Goal: Task Accomplishment & Management: Complete application form

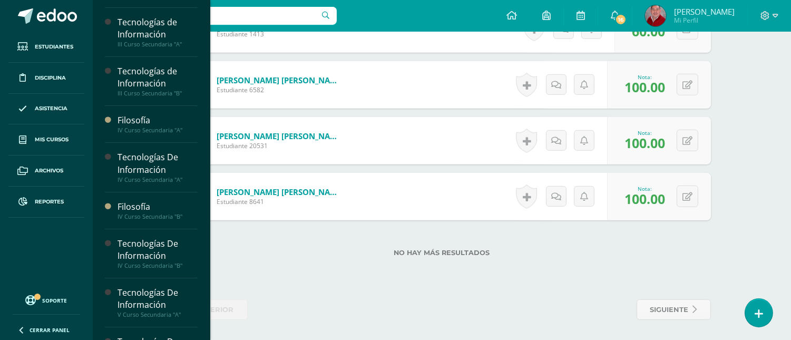
scroll to position [191, 0]
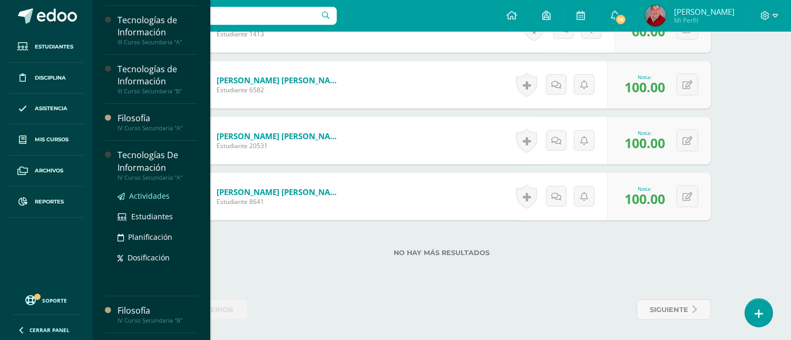
click at [146, 196] on span "Actividades" at bounding box center [149, 196] width 41 height 10
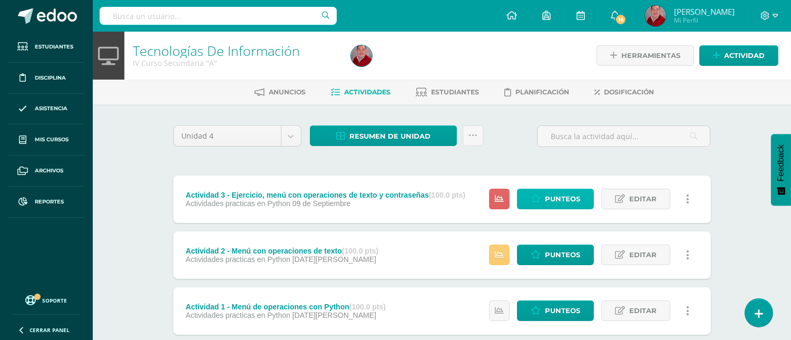
click at [557, 196] on span "Punteos" at bounding box center [562, 198] width 35 height 19
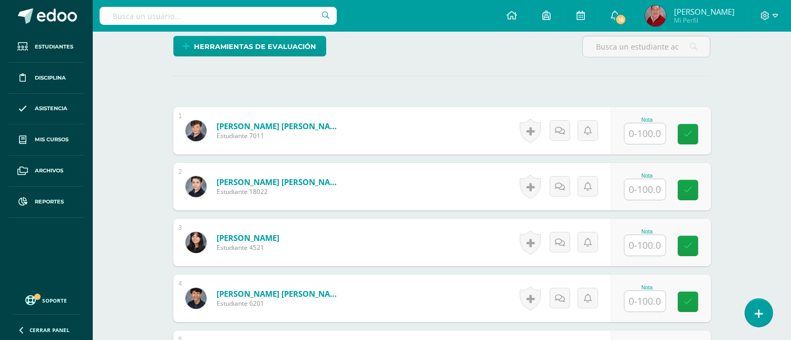
scroll to position [263, 0]
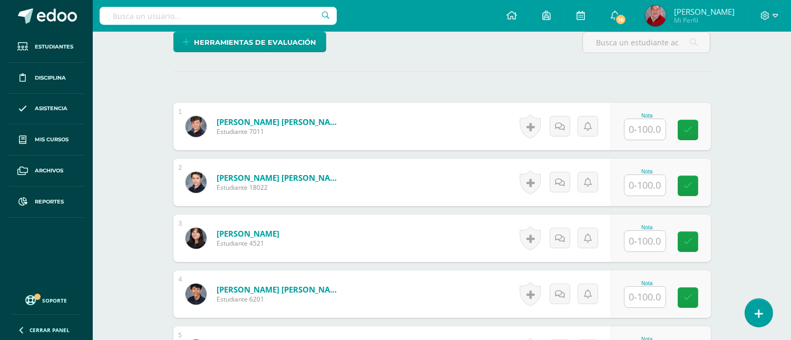
click at [648, 133] on input "text" at bounding box center [644, 129] width 41 height 21
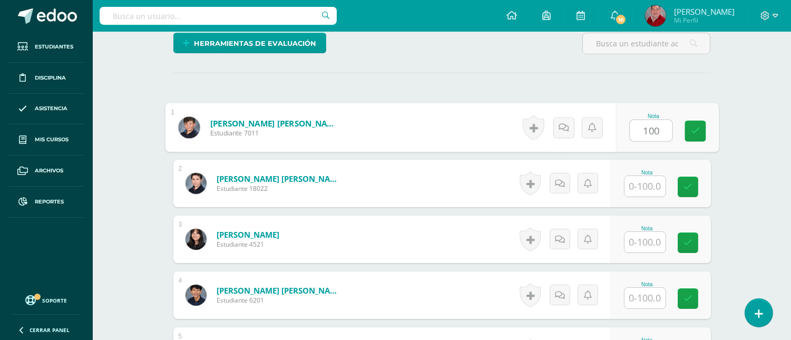
type input "100"
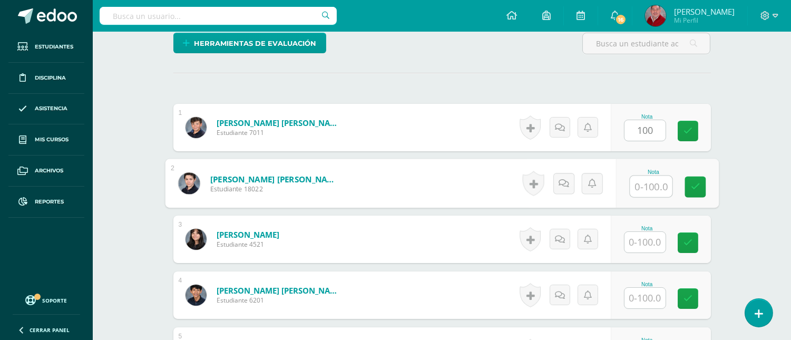
click at [645, 189] on input "text" at bounding box center [651, 186] width 42 height 21
type input "100"
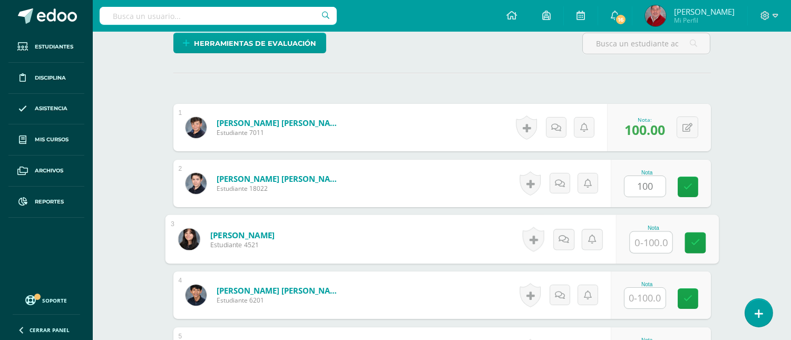
click at [643, 245] on input "text" at bounding box center [651, 242] width 42 height 21
type input "100"
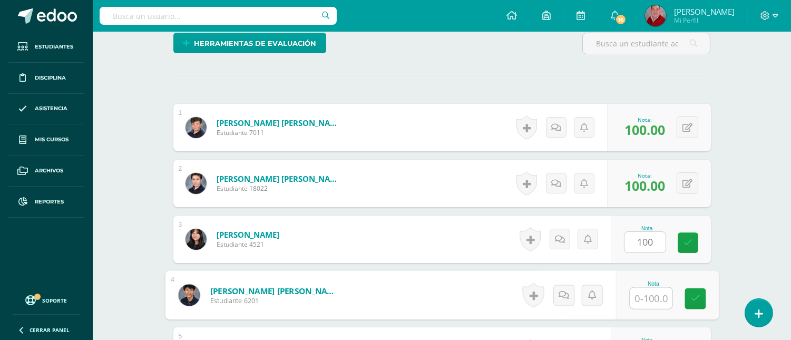
click at [638, 293] on input "text" at bounding box center [651, 298] width 42 height 21
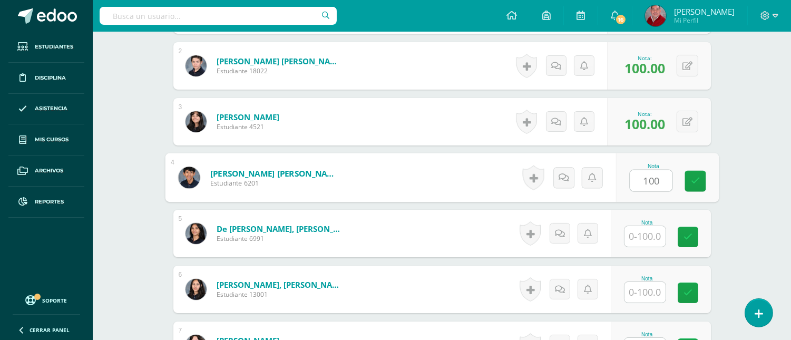
scroll to position [403, 0]
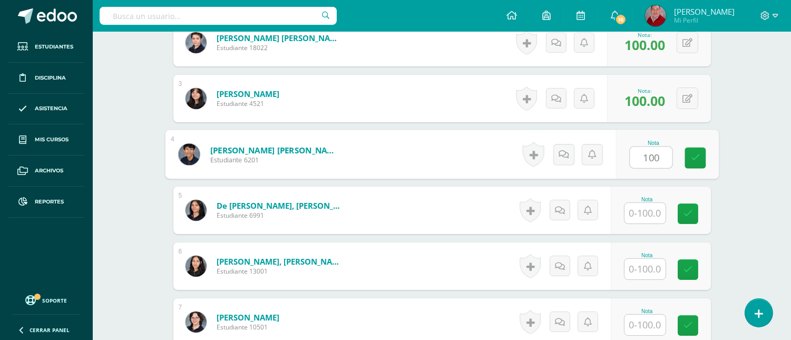
type input "100"
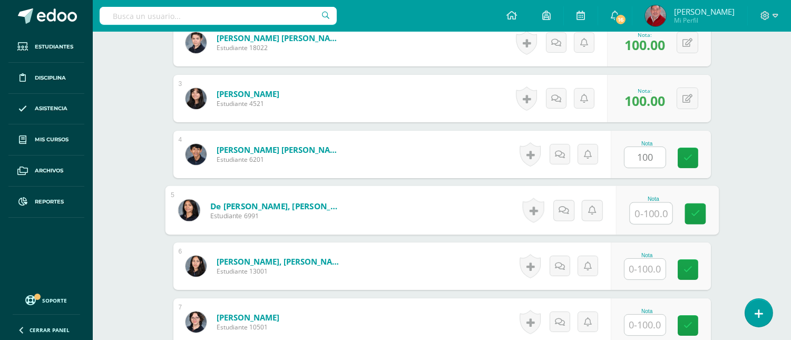
click at [643, 214] on input "text" at bounding box center [651, 213] width 42 height 21
type input "100"
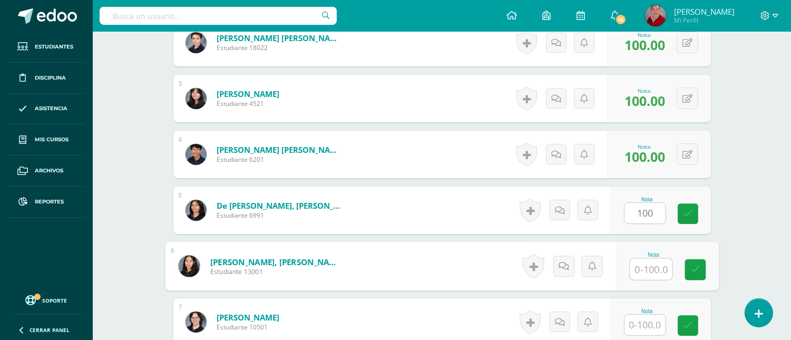
click at [649, 271] on input "text" at bounding box center [651, 269] width 42 height 21
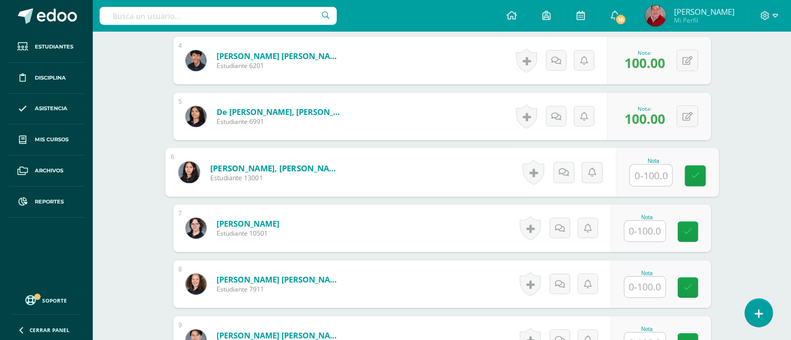
scroll to position [520, 0]
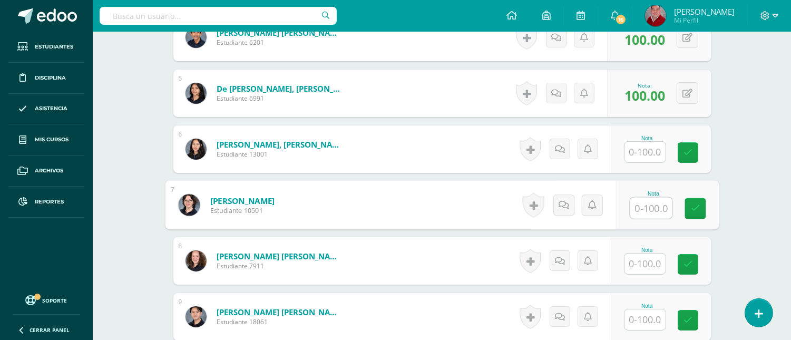
click at [645, 211] on input "text" at bounding box center [651, 208] width 42 height 21
type input "100"
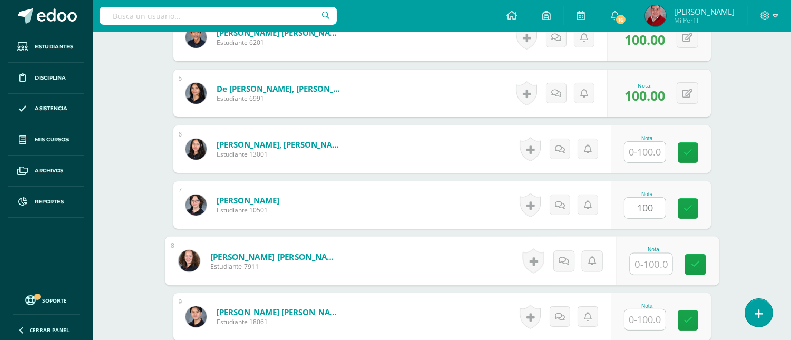
click at [650, 263] on input "text" at bounding box center [651, 263] width 42 height 21
type input "100"
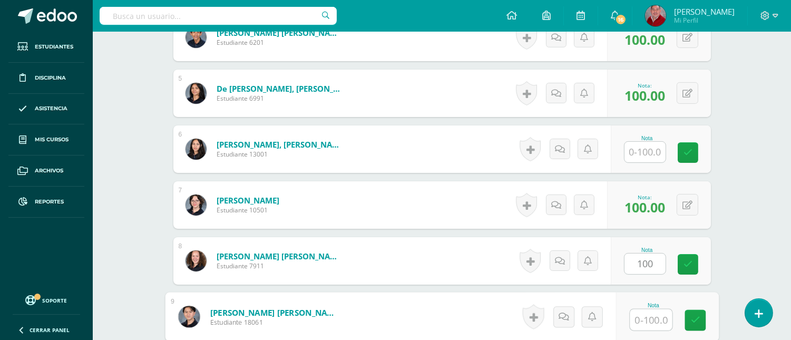
click at [648, 327] on input "text" at bounding box center [651, 319] width 42 height 21
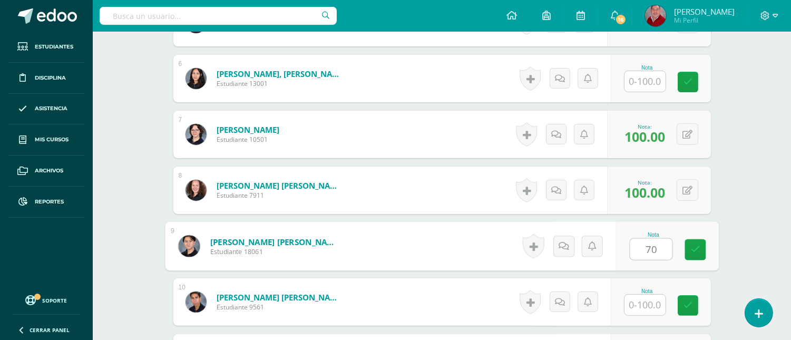
scroll to position [661, 0]
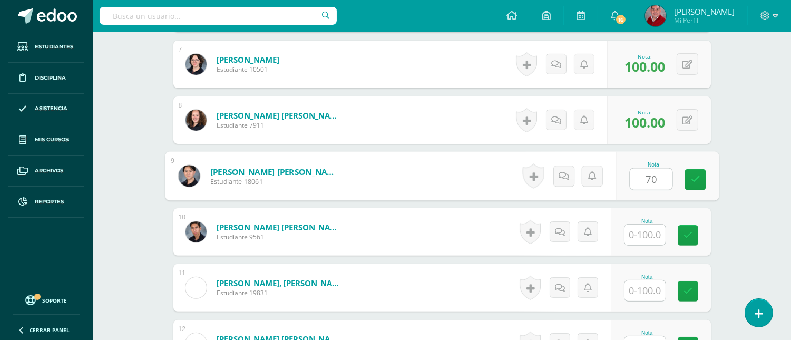
type input "70"
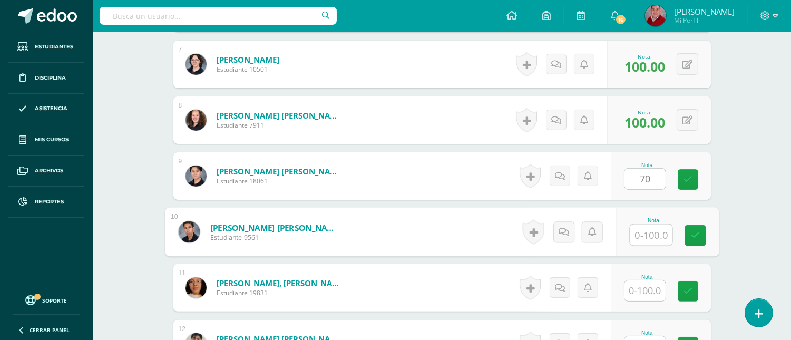
click at [651, 232] on input "text" at bounding box center [651, 234] width 42 height 21
type input "70"
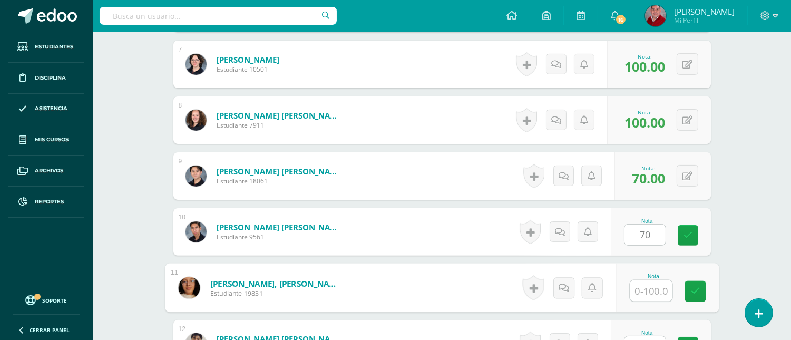
click at [647, 290] on input "text" at bounding box center [651, 290] width 42 height 21
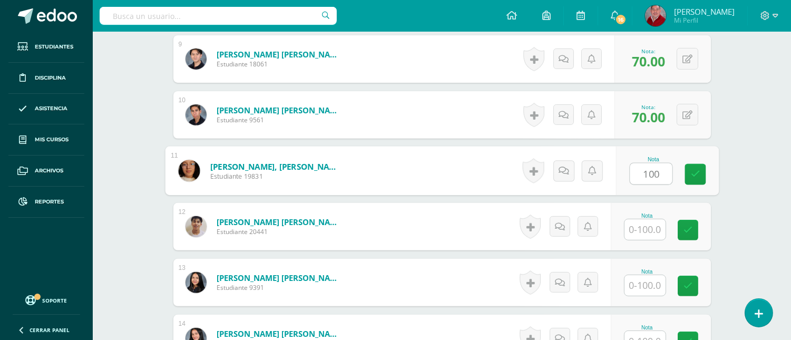
scroll to position [801, 0]
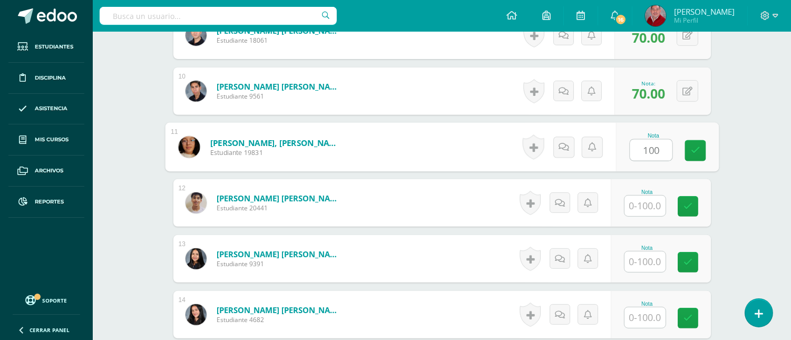
type input "100"
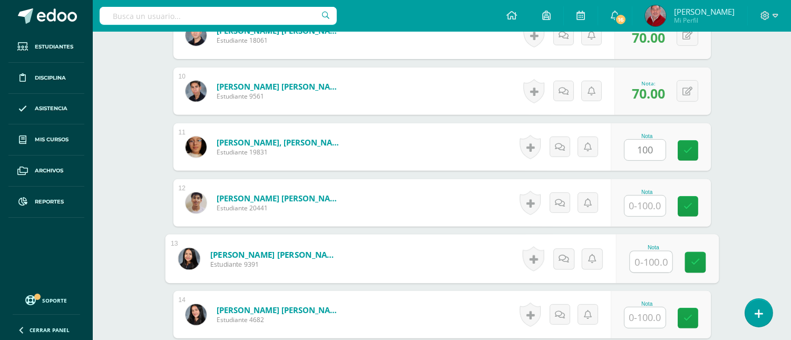
click at [646, 268] on input "text" at bounding box center [651, 261] width 42 height 21
type input "100"
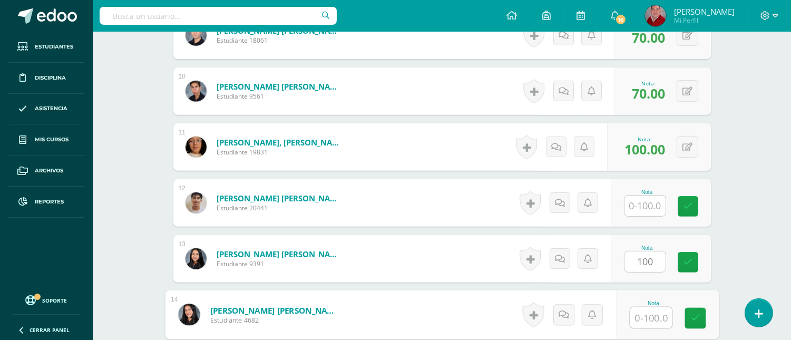
click at [646, 313] on input "text" at bounding box center [651, 317] width 42 height 21
type input "100"
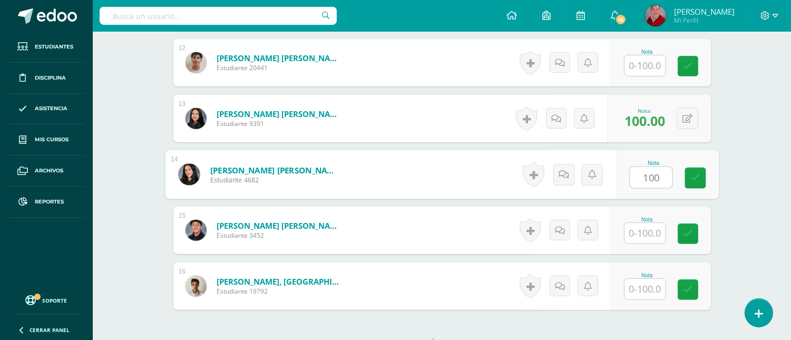
scroll to position [965, 0]
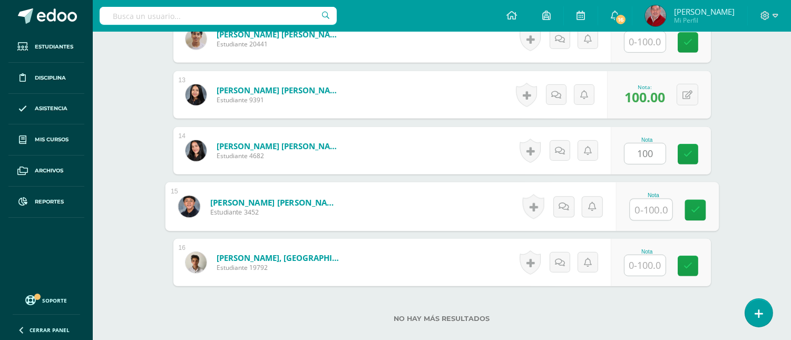
click at [640, 213] on input "text" at bounding box center [651, 209] width 42 height 21
type input "100"
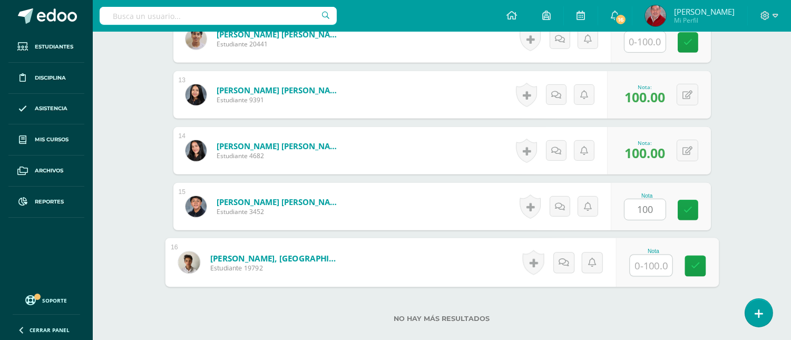
click at [641, 265] on input "text" at bounding box center [651, 265] width 42 height 21
type input "100"
click at [692, 269] on icon at bounding box center [694, 265] width 9 height 9
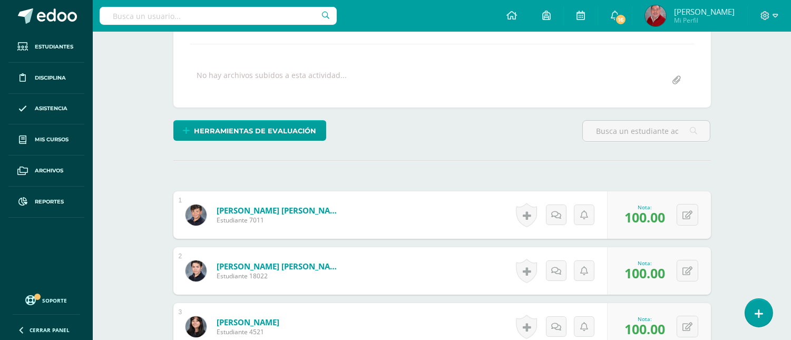
scroll to position [0, 0]
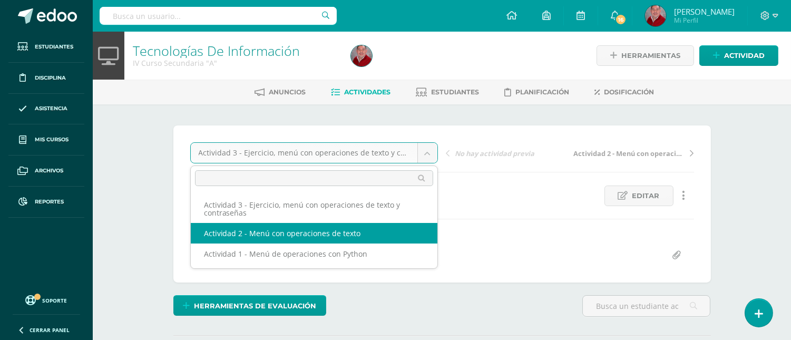
select select "/dashboard/teacher/grade-activity/233976/"
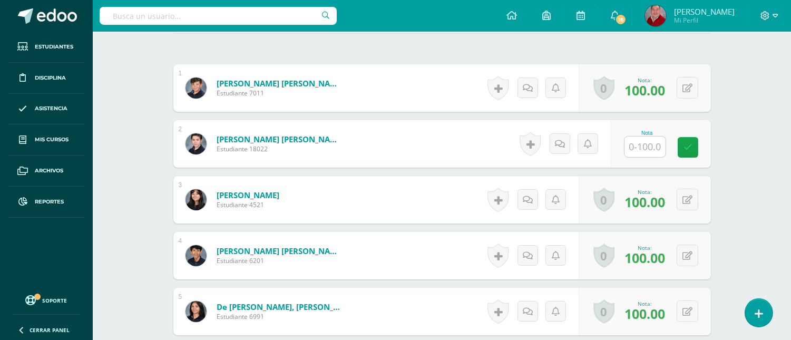
scroll to position [299, 0]
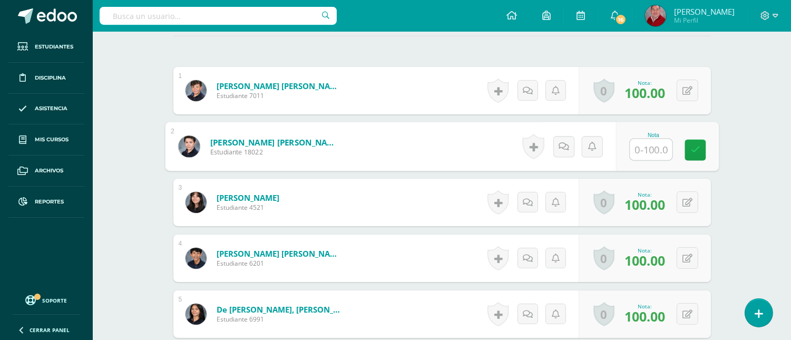
click at [646, 148] on input "text" at bounding box center [651, 149] width 42 height 21
type input "70"
click at [694, 149] on icon at bounding box center [694, 149] width 9 height 9
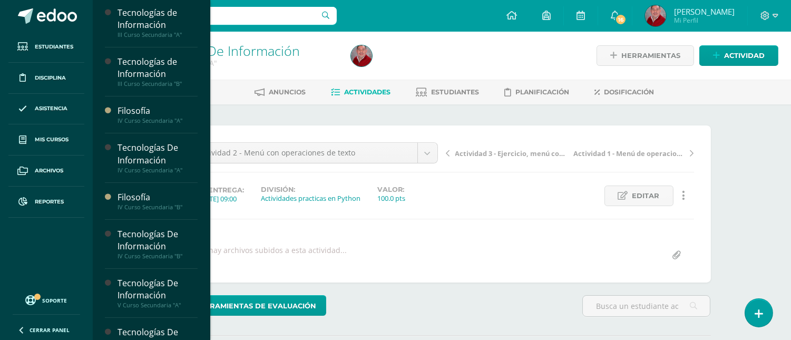
scroll to position [213, 0]
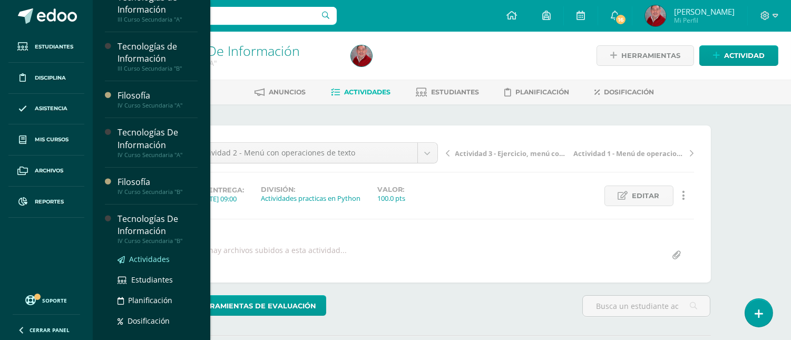
click at [148, 257] on span "Actividades" at bounding box center [149, 259] width 41 height 10
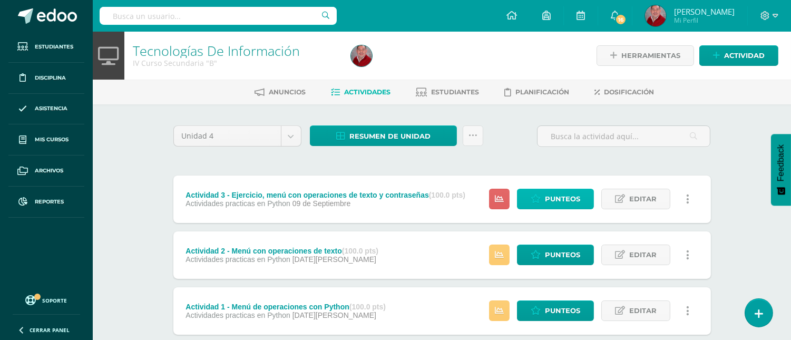
click at [554, 198] on span "Punteos" at bounding box center [562, 198] width 35 height 19
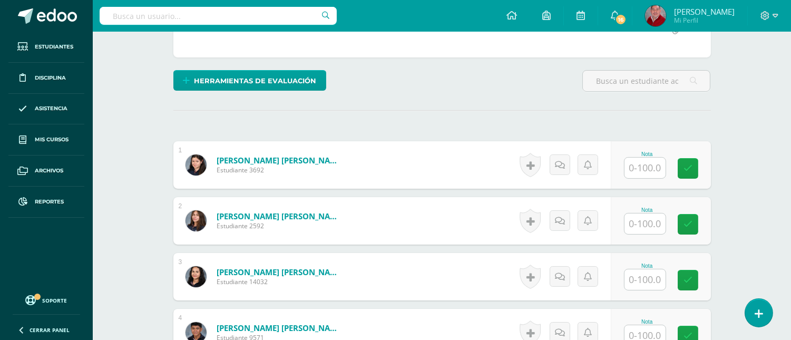
scroll to position [231, 0]
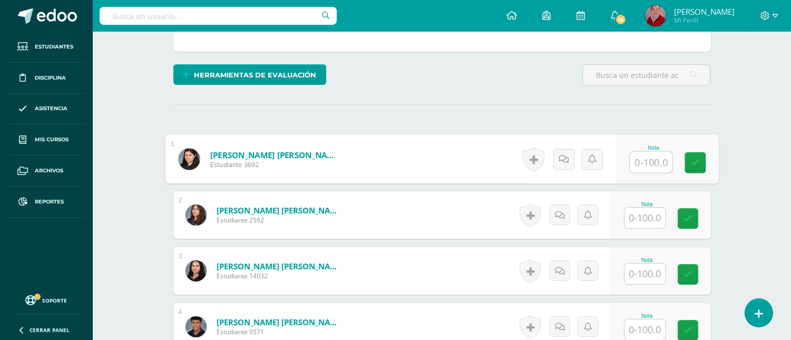
click at [641, 160] on input "text" at bounding box center [651, 162] width 42 height 21
type input "100"
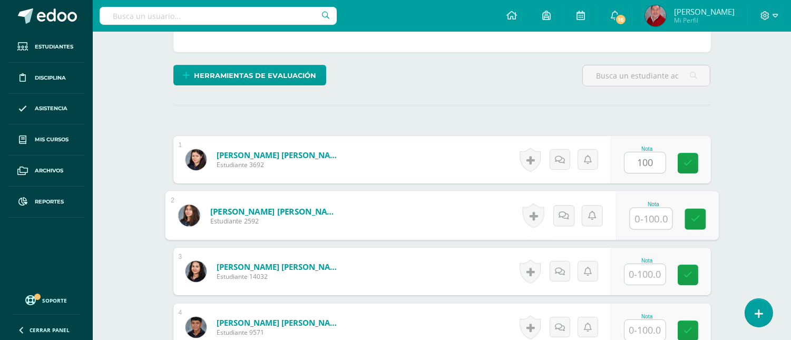
click at [643, 223] on input "text" at bounding box center [651, 218] width 42 height 21
type input "100"
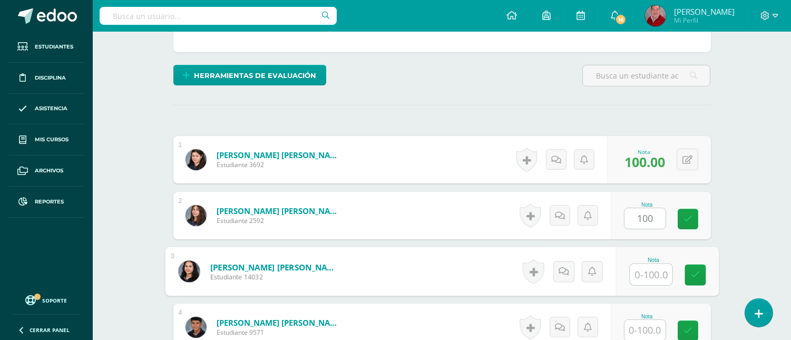
click at [646, 276] on input "text" at bounding box center [651, 274] width 42 height 21
type input "100"
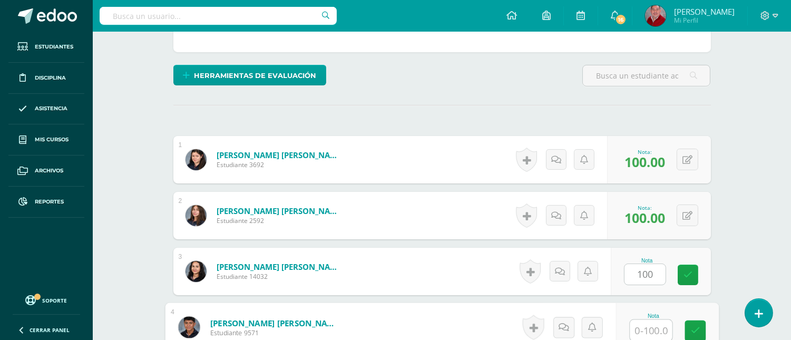
click at [650, 325] on input "text" at bounding box center [651, 330] width 42 height 21
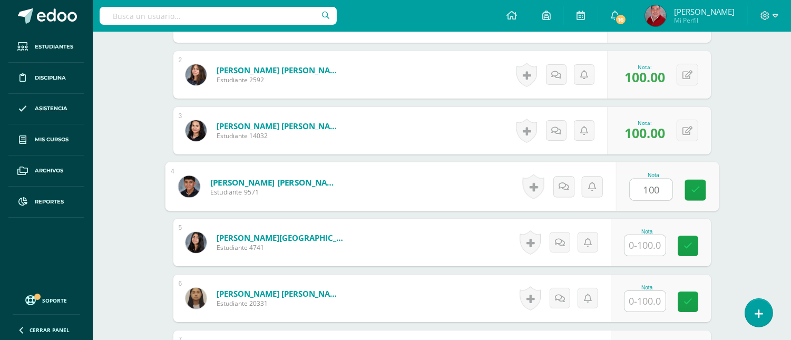
scroll to position [394, 0]
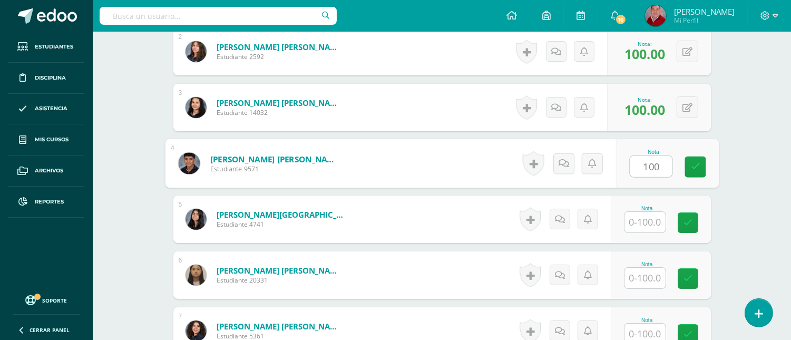
type input "100"
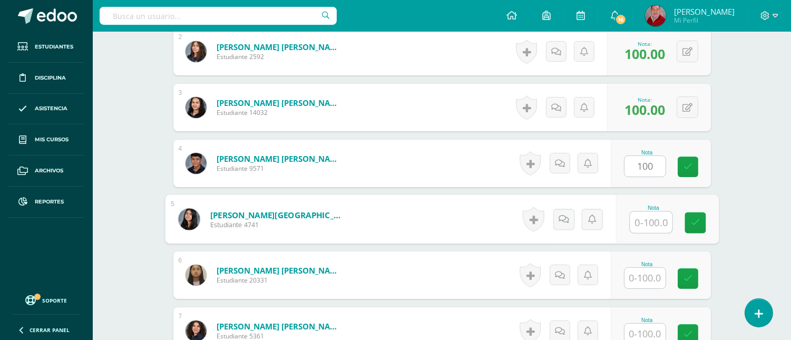
click at [640, 217] on input "text" at bounding box center [651, 222] width 42 height 21
type input "100"
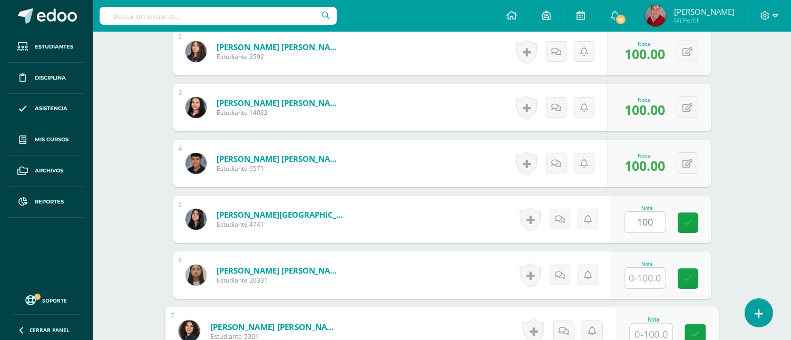
click at [651, 333] on input "text" at bounding box center [651, 333] width 42 height 21
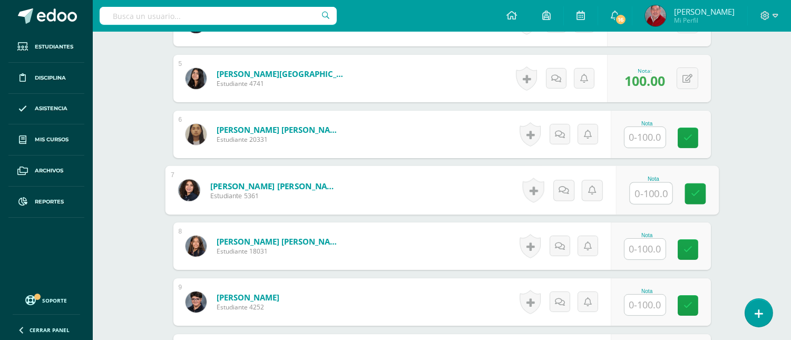
scroll to position [558, 0]
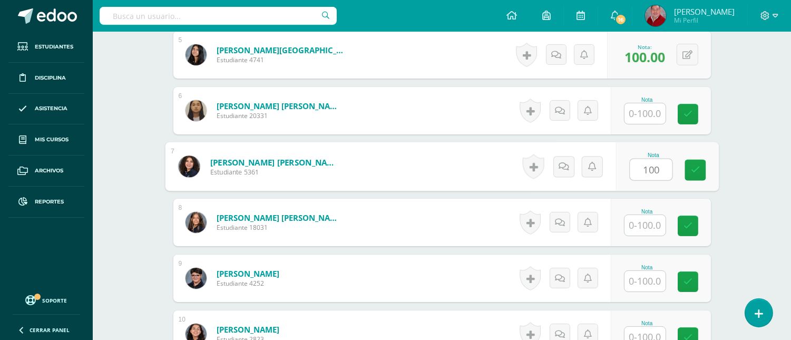
type input "100"
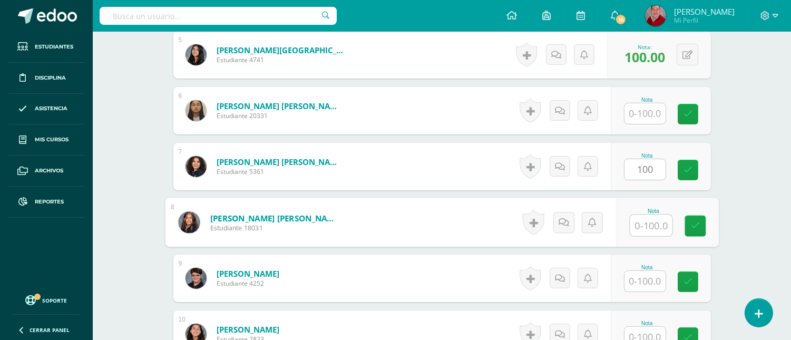
click at [648, 221] on input "text" at bounding box center [651, 225] width 42 height 21
type input "100"
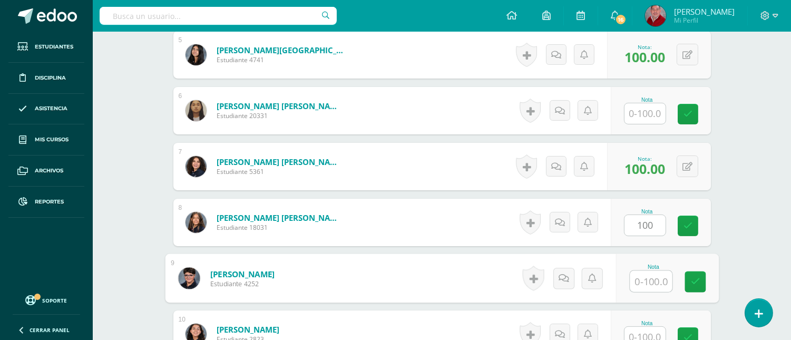
click at [646, 279] on input "text" at bounding box center [651, 281] width 42 height 21
type input "1"
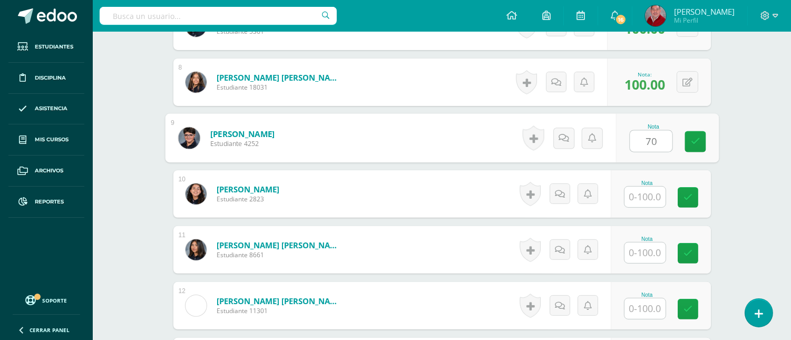
scroll to position [722, 0]
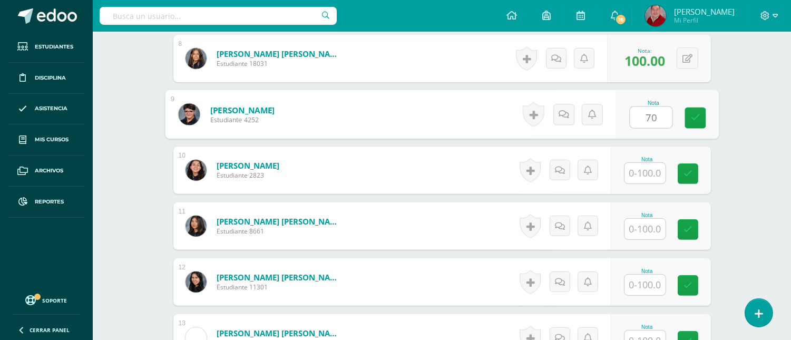
type input "70"
click at [646, 177] on input "text" at bounding box center [644, 173] width 41 height 21
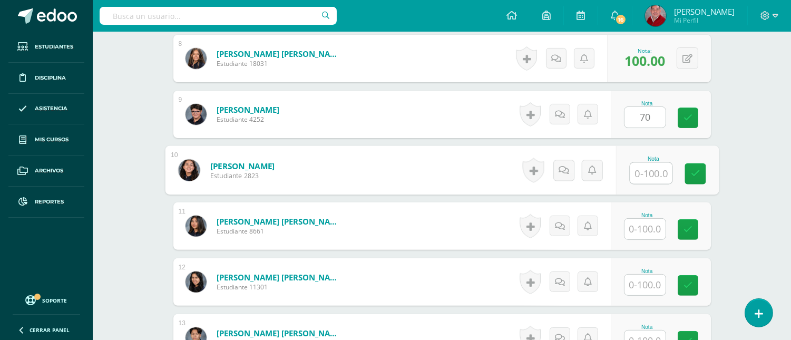
click at [646, 177] on input "text" at bounding box center [651, 173] width 42 height 21
type input "100"
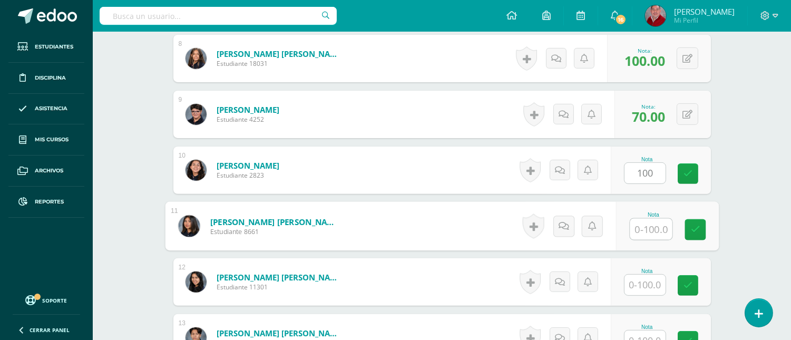
click at [641, 234] on input "text" at bounding box center [651, 229] width 42 height 21
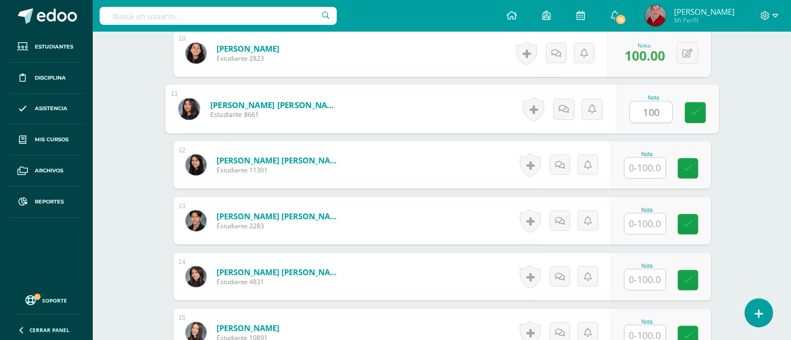
scroll to position [862, 0]
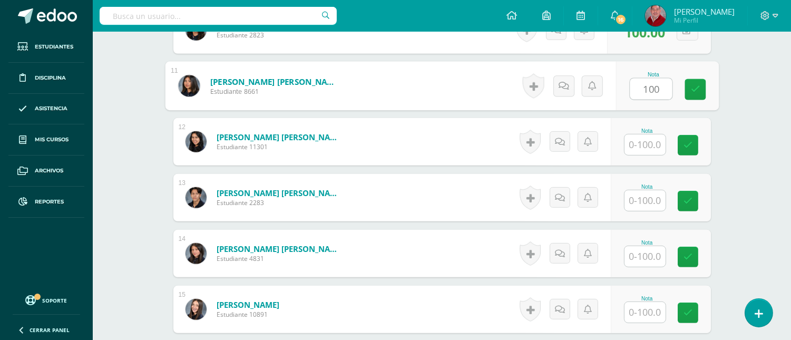
type input "100"
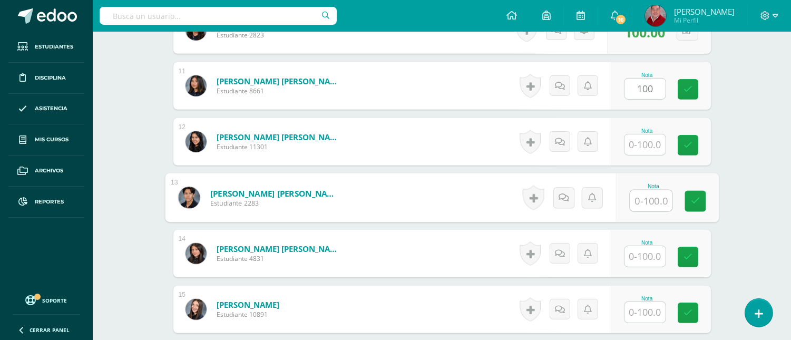
click at [648, 196] on input "text" at bounding box center [651, 200] width 42 height 21
type input "70"
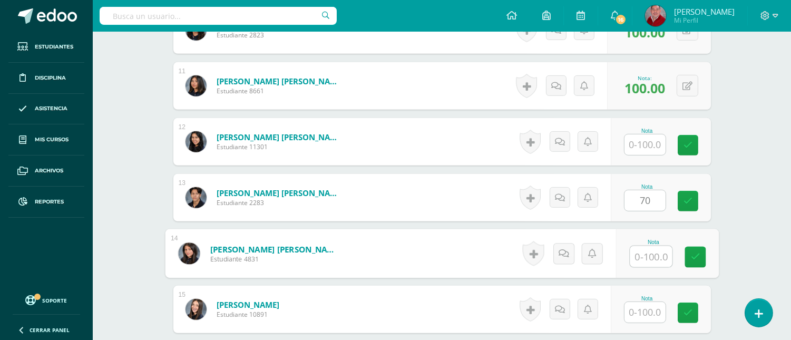
click at [650, 257] on input "text" at bounding box center [651, 256] width 42 height 21
type input "100"
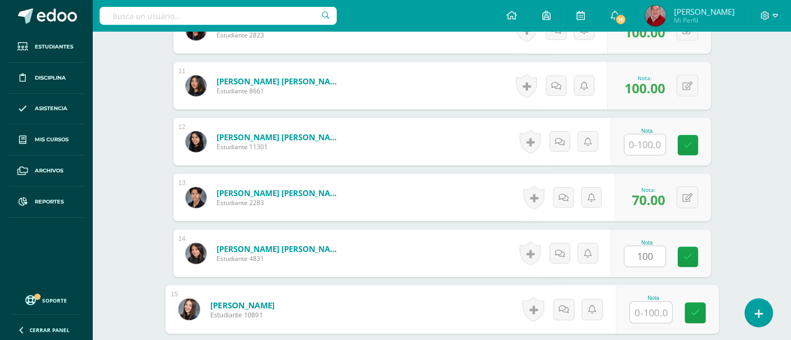
click at [644, 319] on input "text" at bounding box center [651, 312] width 42 height 21
type input "70"
click at [694, 320] on link at bounding box center [694, 312] width 21 height 21
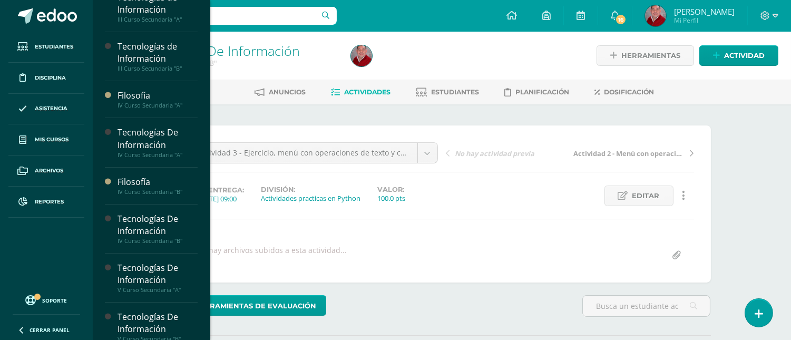
scroll to position [218, 0]
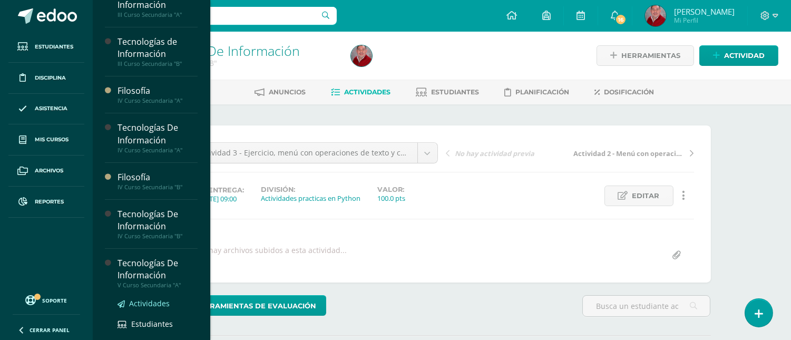
click at [142, 300] on span "Actividades" at bounding box center [149, 303] width 41 height 10
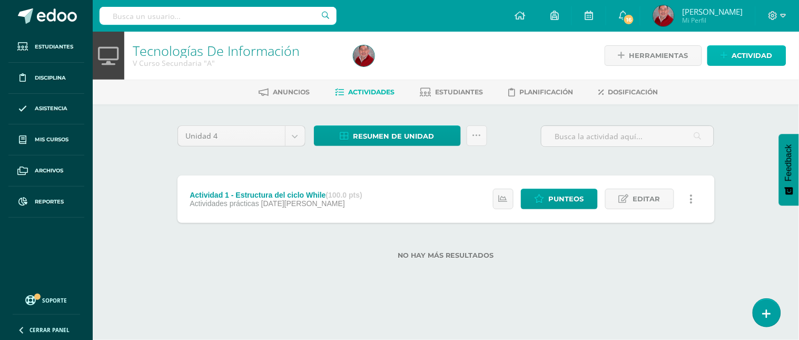
click at [759, 58] on span "Actividad" at bounding box center [752, 55] width 41 height 19
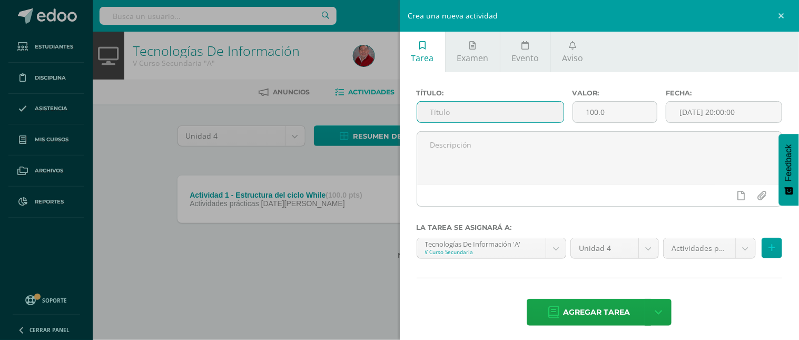
click at [486, 104] on input "text" at bounding box center [490, 112] width 146 height 21
type input "Actividad 2 - Menu con ciclo While"
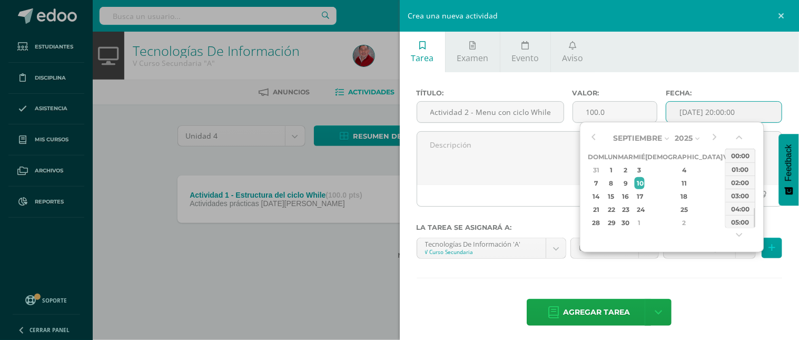
click at [697, 104] on input "[DATE] 20:00:00" at bounding box center [723, 112] width 115 height 21
click at [673, 168] on div "4" at bounding box center [685, 170] width 62 height 12
drag, startPoint x: 755, startPoint y: 223, endPoint x: 756, endPoint y: 206, distance: 16.9
click at [756, 206] on div "Septiembre Enero Febrero Marzo [PERSON_NAME] [PERSON_NAME] Octubre Noviembre [D…" at bounding box center [672, 187] width 184 height 131
click at [741, 154] on div "13:00" at bounding box center [741, 157] width 30 height 13
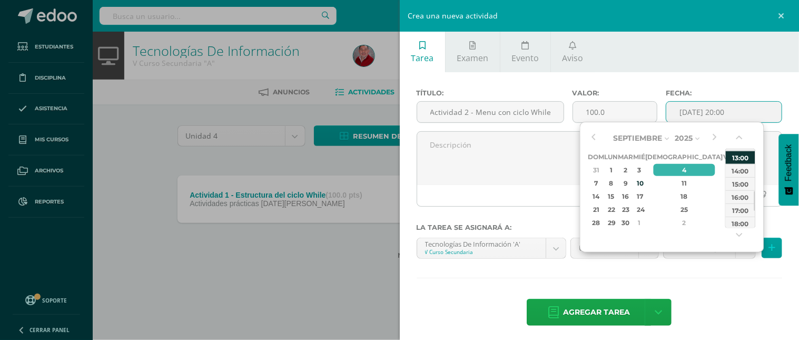
type input "[DATE] 13:00"
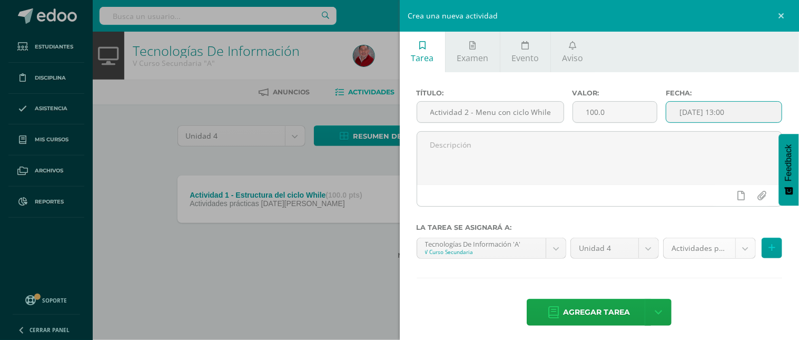
click at [744, 247] on body "Estudiantes Disciplina Asistencia Mis cursos Archivos Reportes Soporte Ayuda Re…" at bounding box center [399, 146] width 799 height 293
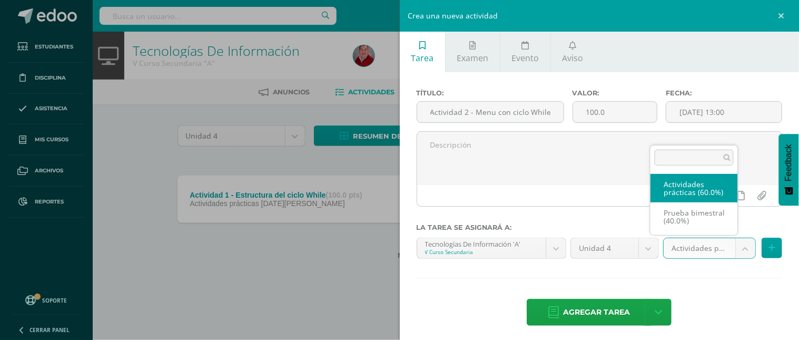
select select "234004"
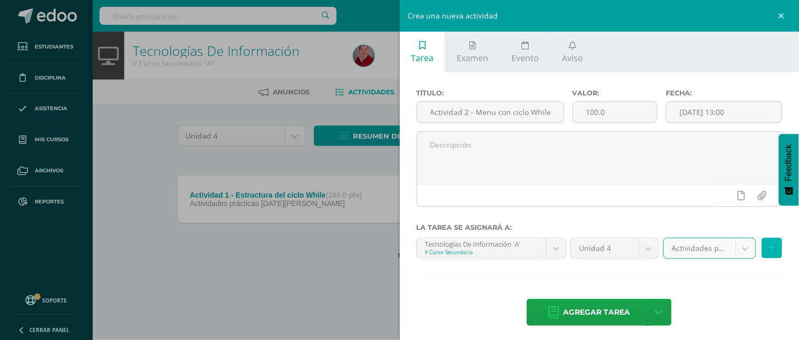
click at [768, 243] on button at bounding box center [772, 248] width 21 height 21
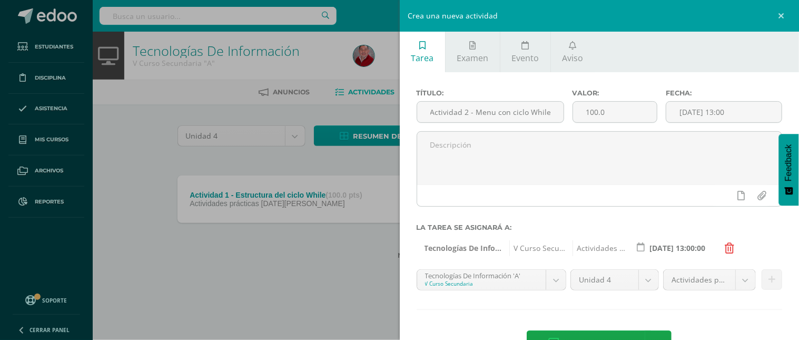
scroll to position [37, 0]
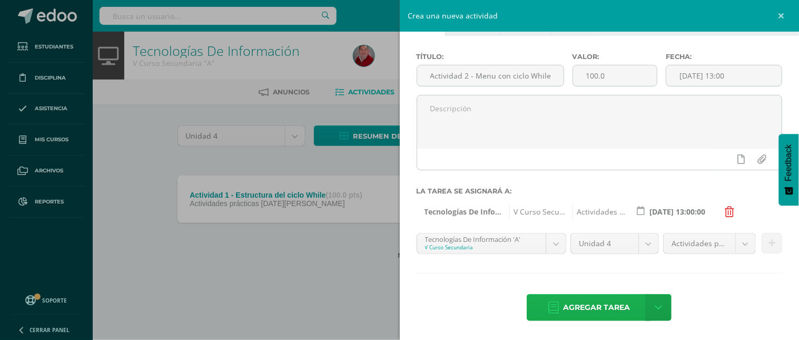
click at [608, 309] on span "Agregar tarea" at bounding box center [596, 307] width 67 height 26
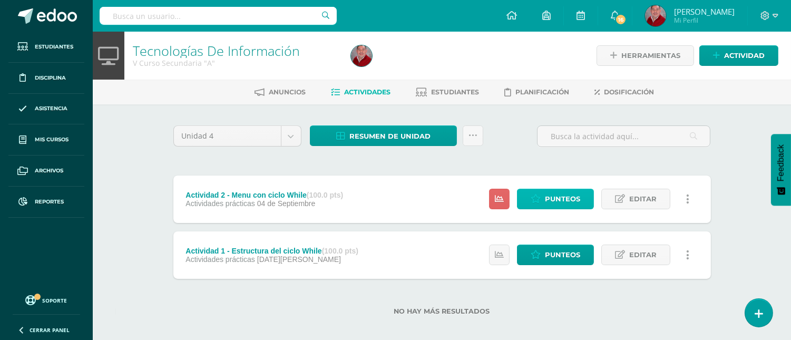
click at [566, 203] on span "Punteos" at bounding box center [562, 198] width 35 height 19
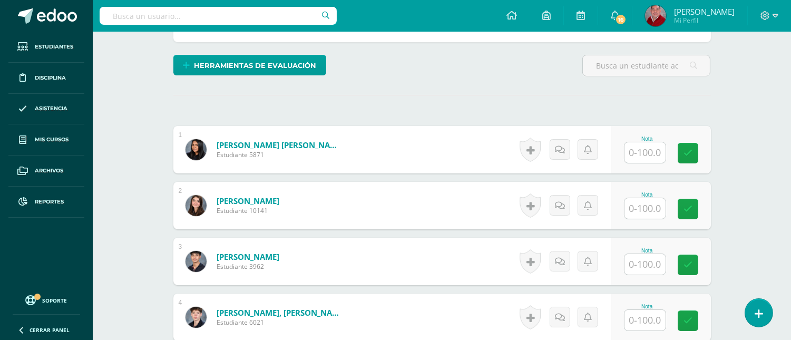
scroll to position [242, 0]
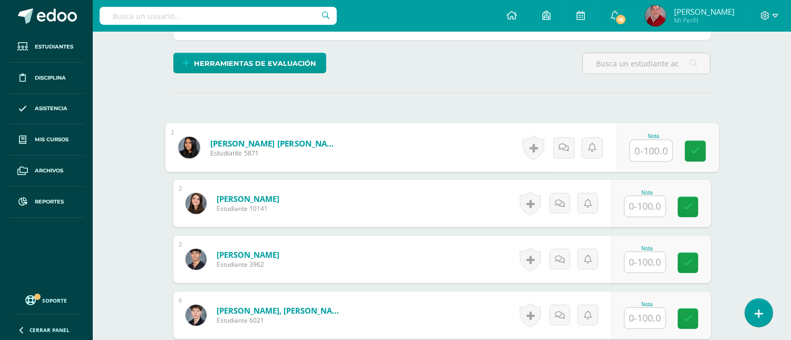
click at [645, 154] on input "text" at bounding box center [651, 150] width 42 height 21
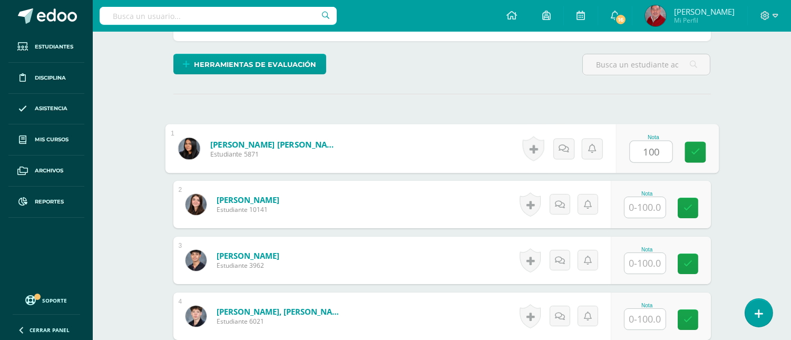
type input "100"
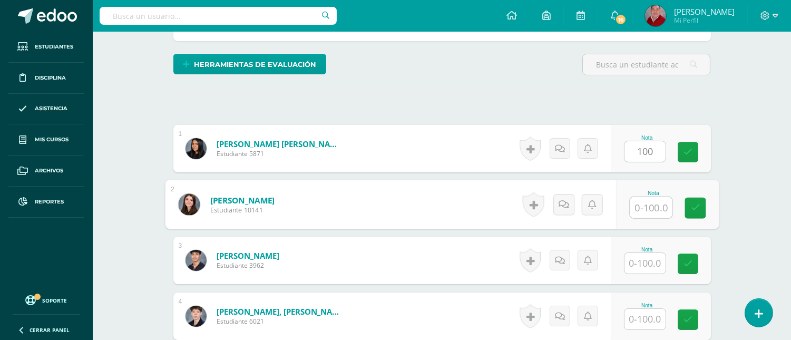
click at [650, 204] on input "text" at bounding box center [651, 207] width 42 height 21
type input "100"
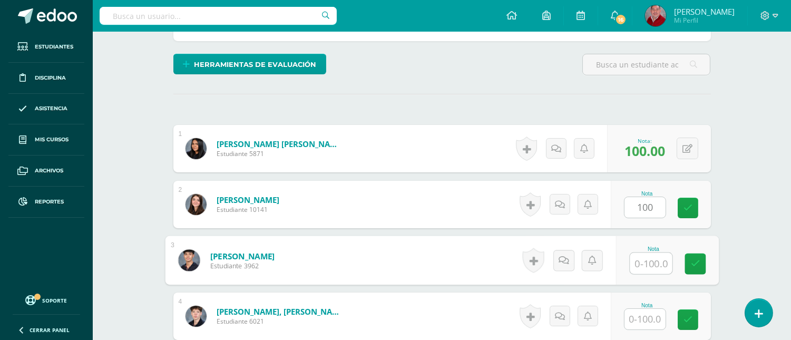
click at [645, 257] on input "text" at bounding box center [651, 263] width 42 height 21
type input "100"
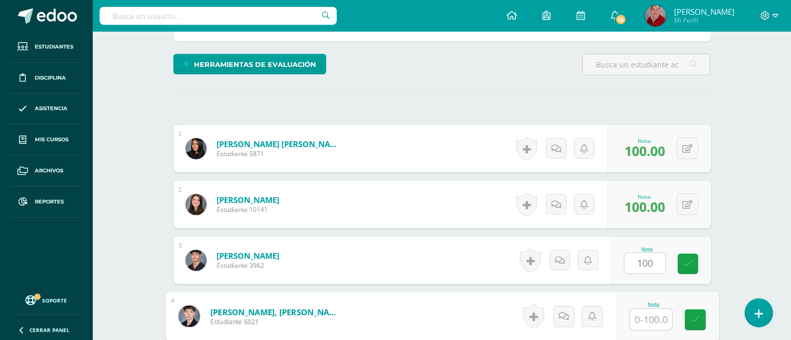
click at [643, 315] on input "text" at bounding box center [651, 319] width 42 height 21
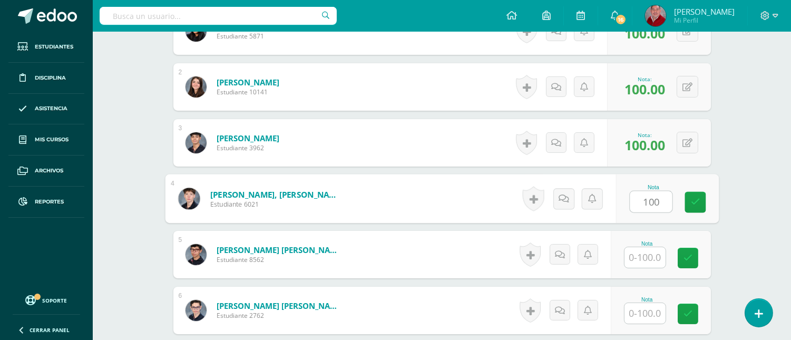
scroll to position [382, 0]
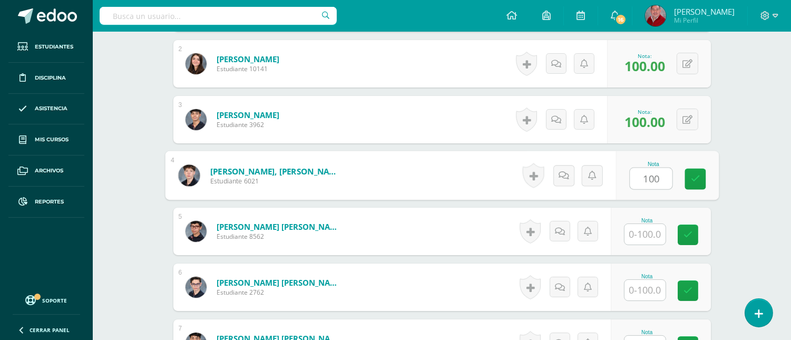
type input "100"
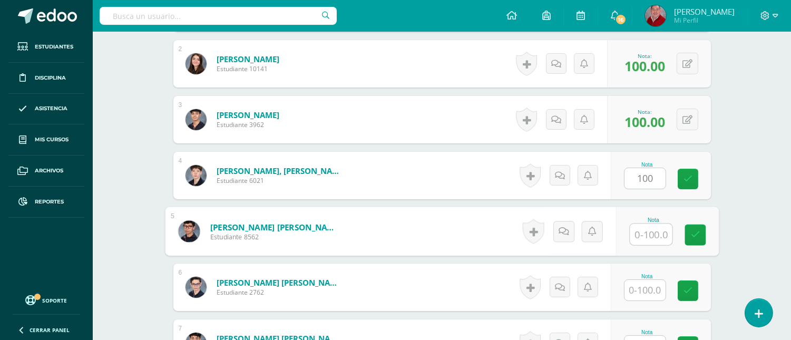
click at [648, 229] on input "text" at bounding box center [651, 234] width 42 height 21
type input "100"
click at [651, 284] on input "text" at bounding box center [644, 290] width 41 height 21
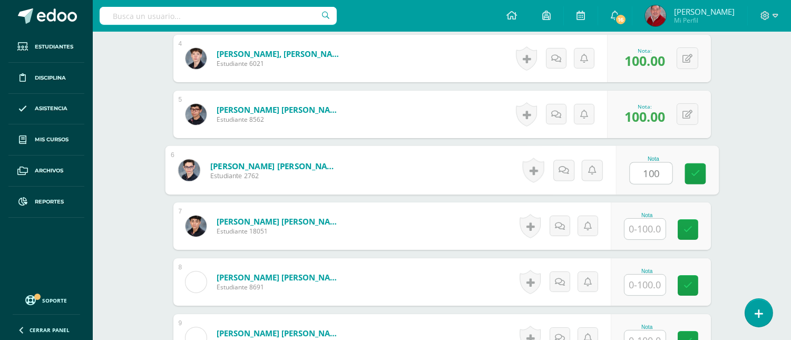
scroll to position [523, 0]
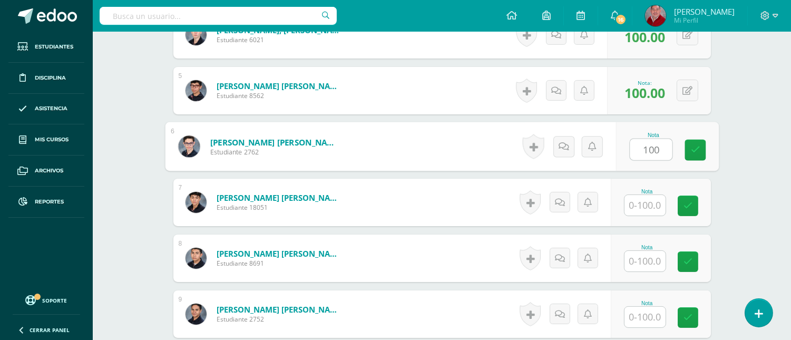
type input "100"
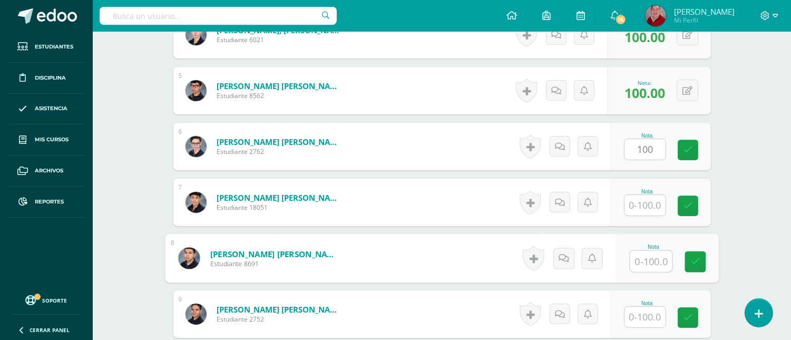
click at [646, 261] on input "text" at bounding box center [651, 261] width 42 height 21
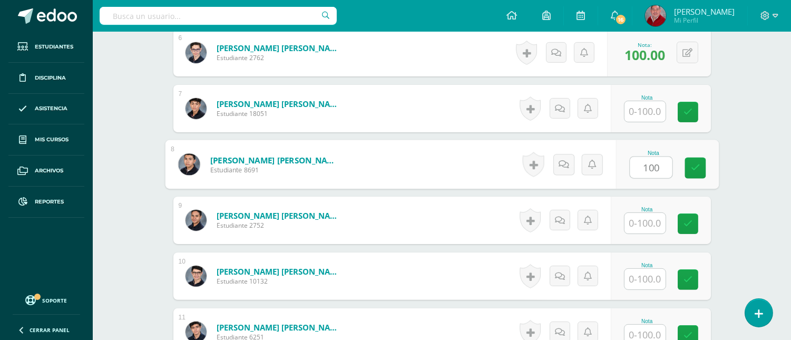
scroll to position [640, 0]
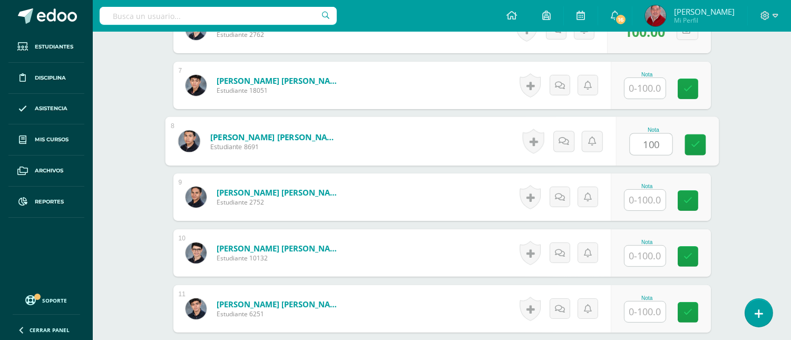
type input "100"
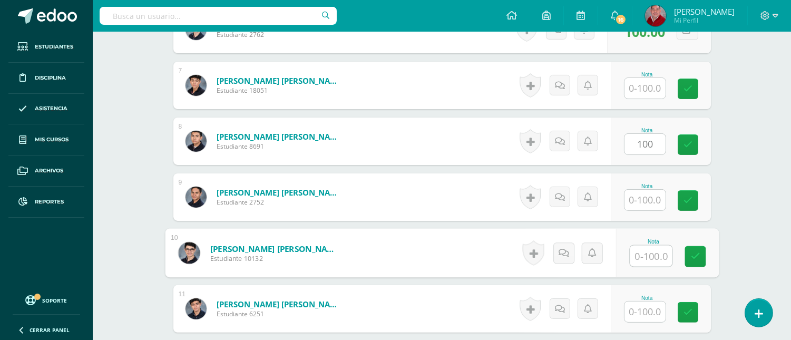
click at [643, 256] on input "text" at bounding box center [651, 255] width 42 height 21
type input "100"
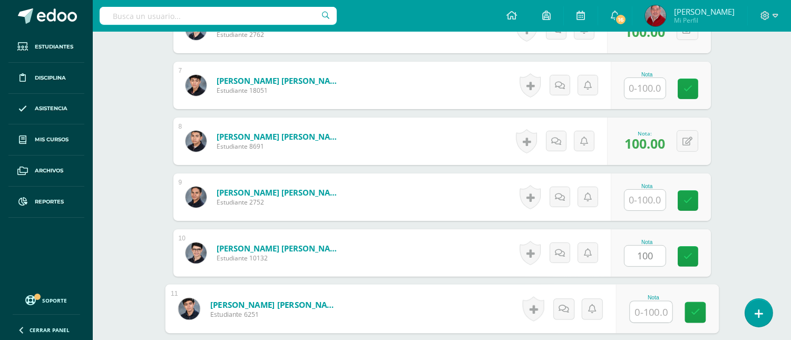
click at [642, 308] on input "text" at bounding box center [651, 311] width 42 height 21
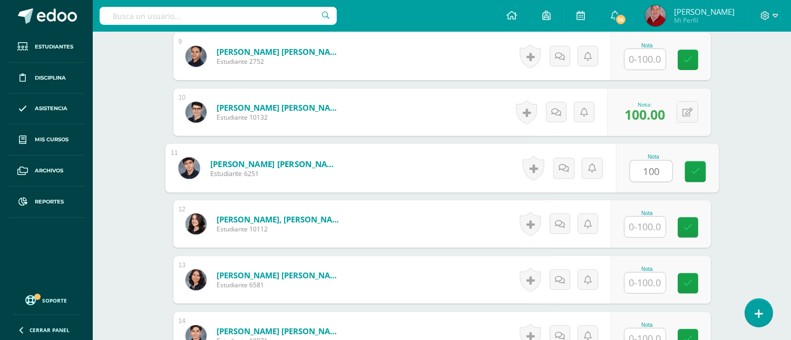
scroll to position [803, 0]
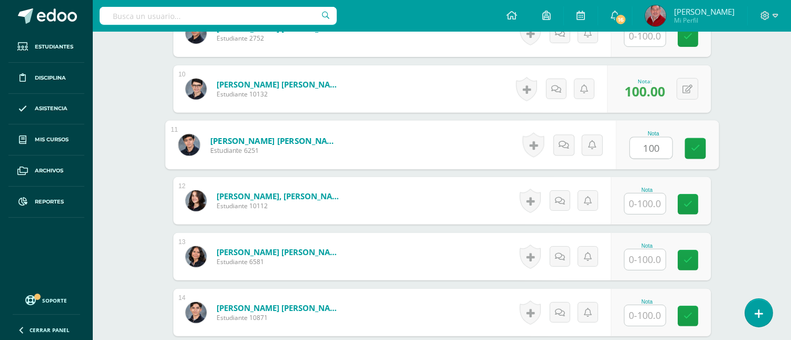
type input "100"
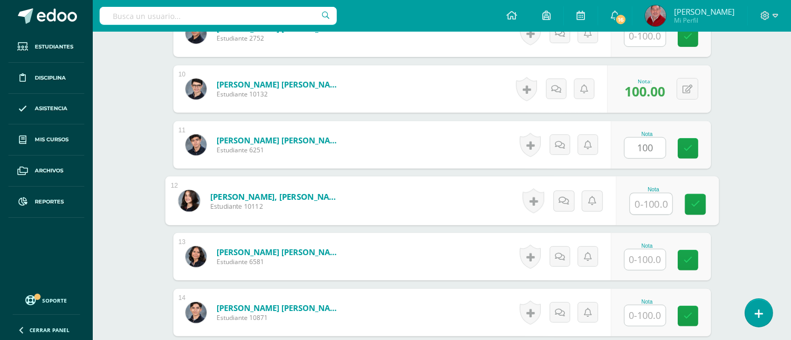
click at [646, 202] on input "text" at bounding box center [651, 203] width 42 height 21
type input "100"
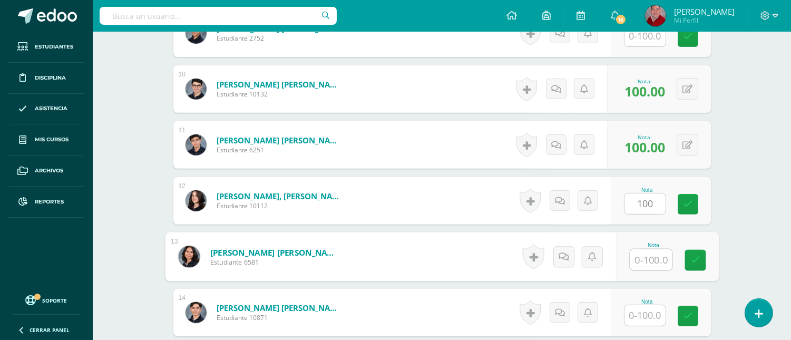
click at [647, 260] on input "text" at bounding box center [651, 259] width 42 height 21
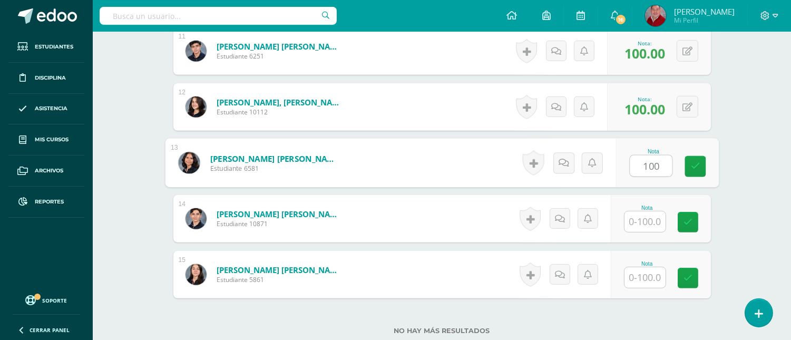
scroll to position [920, 0]
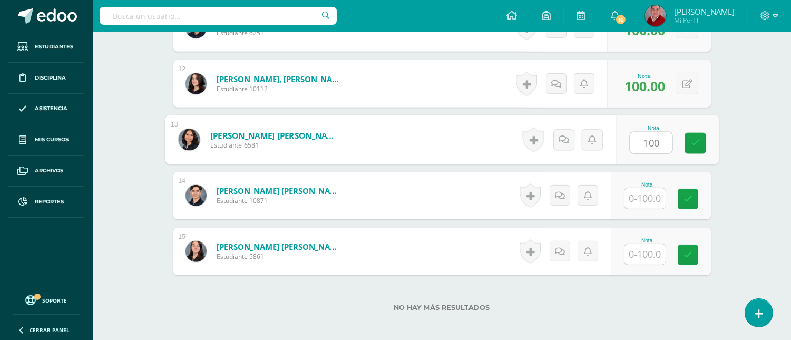
type input "100"
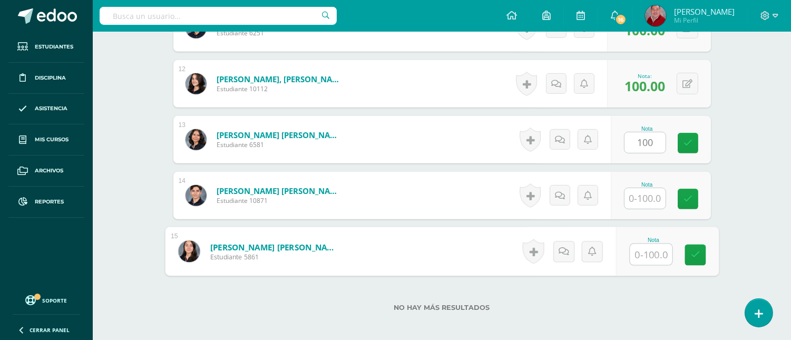
click at [646, 254] on input "text" at bounding box center [651, 254] width 42 height 21
type input "100"
click at [692, 255] on icon at bounding box center [694, 254] width 9 height 9
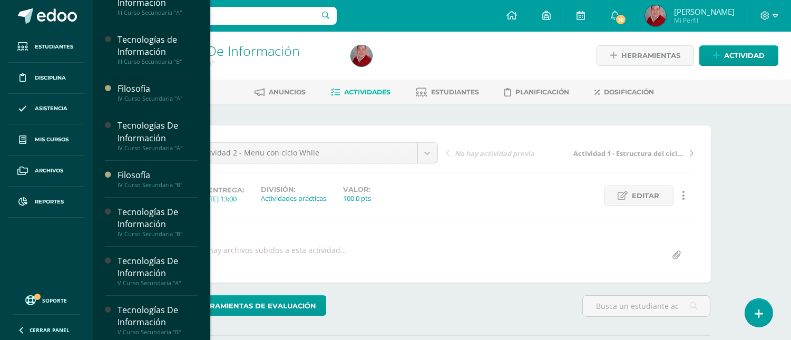
scroll to position [225, 0]
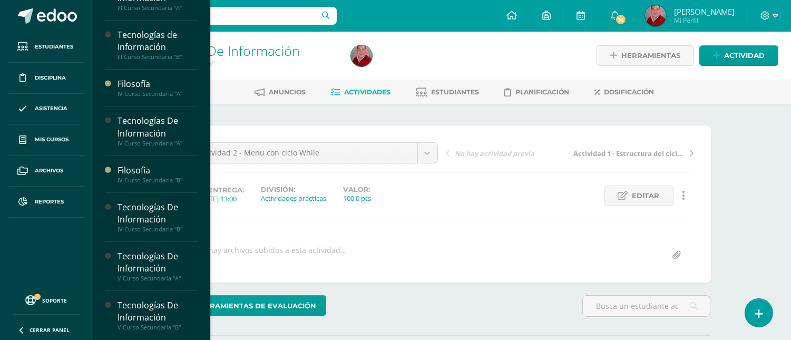
click at [143, 326] on div "V Curso Secundaria "B"" at bounding box center [157, 326] width 80 height 7
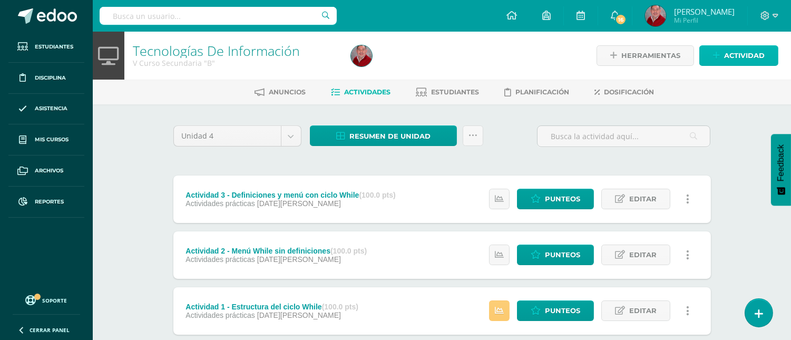
click at [736, 53] on span "Actividad" at bounding box center [744, 55] width 41 height 19
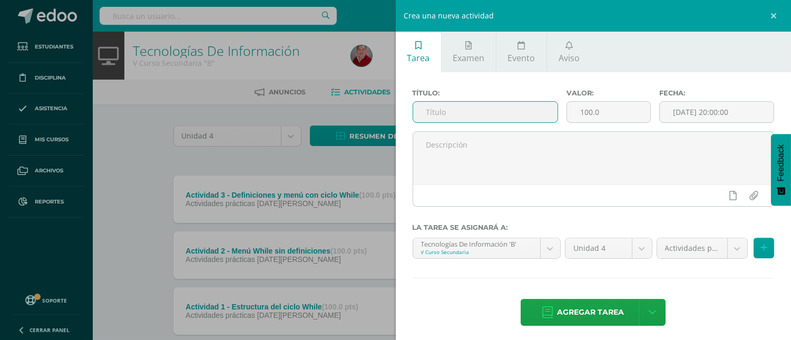
click at [432, 120] on input "text" at bounding box center [485, 112] width 145 height 21
type input "Actividad 4 - Estructura del ciclo For"
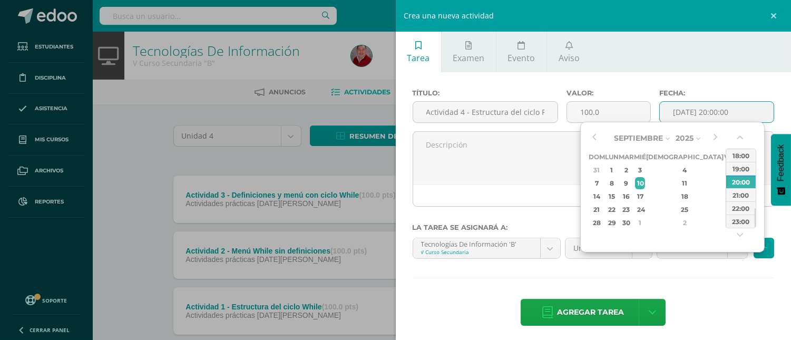
click at [717, 115] on input "[DATE] 20:00:00" at bounding box center [717, 112] width 114 height 21
click at [671, 169] on div "4" at bounding box center [685, 170] width 62 height 12
drag, startPoint x: 754, startPoint y: 216, endPoint x: 759, endPoint y: 176, distance: 39.8
click at [759, 176] on div "Septiembre Enero Febrero Marzo Abril Mayo Junio Julio Agosto Septiembre Octubre…" at bounding box center [672, 187] width 184 height 131
click at [744, 178] on div "08:00" at bounding box center [741, 182] width 30 height 13
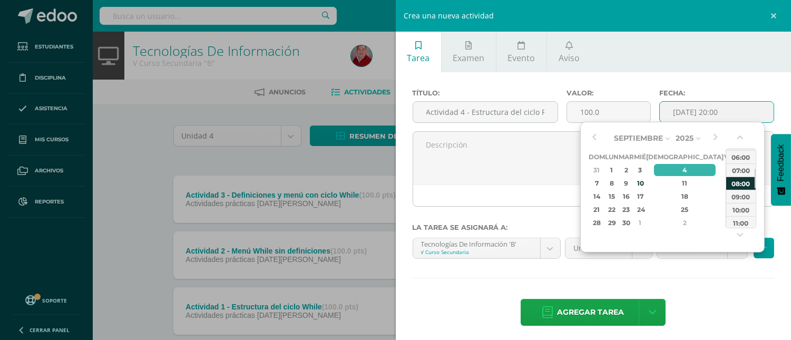
type input "2025-09-04 08:00"
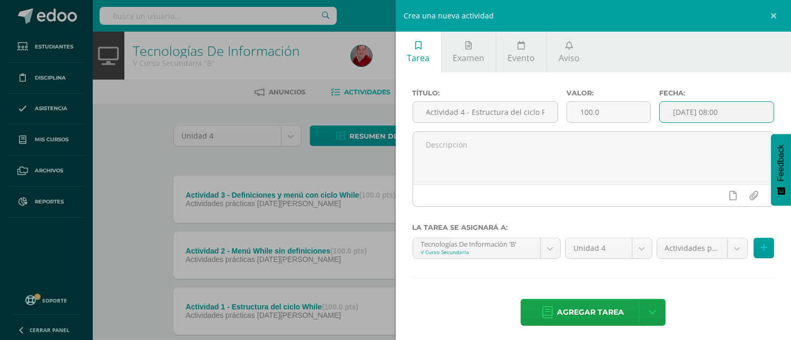
scroll to position [5, 0]
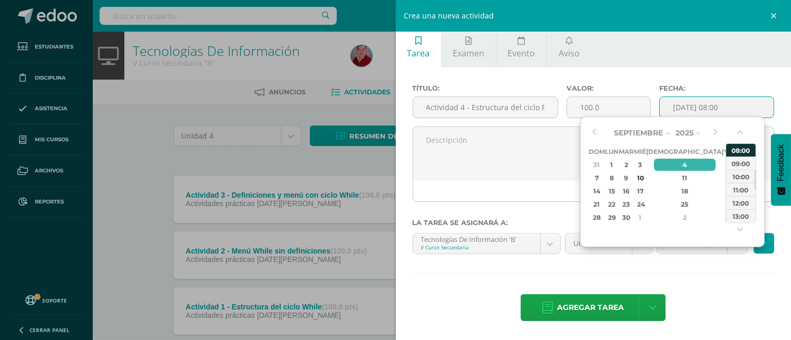
click at [747, 148] on div "08:00" at bounding box center [741, 149] width 30 height 13
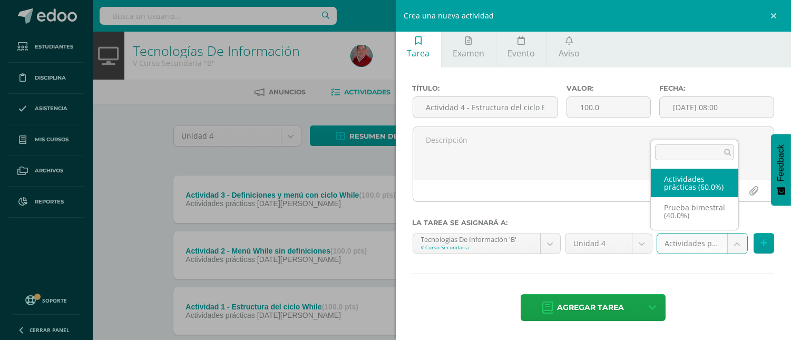
click at [729, 237] on body "Estudiantes Disciplina Asistencia Mis cursos Archivos Reportes Soporte Ayuda Re…" at bounding box center [395, 202] width 791 height 405
select select "234007"
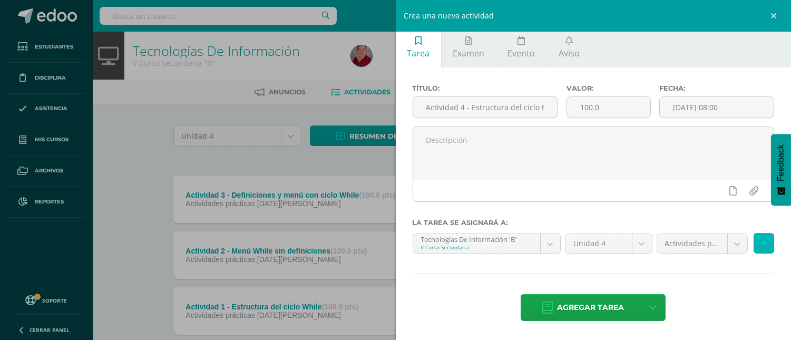
click at [760, 241] on icon at bounding box center [763, 243] width 7 height 9
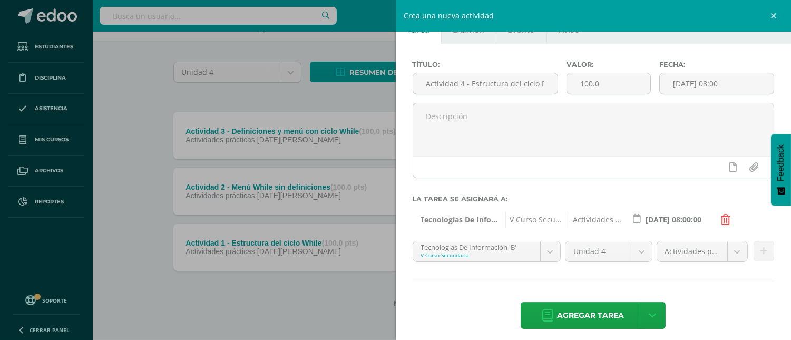
scroll to position [37, 0]
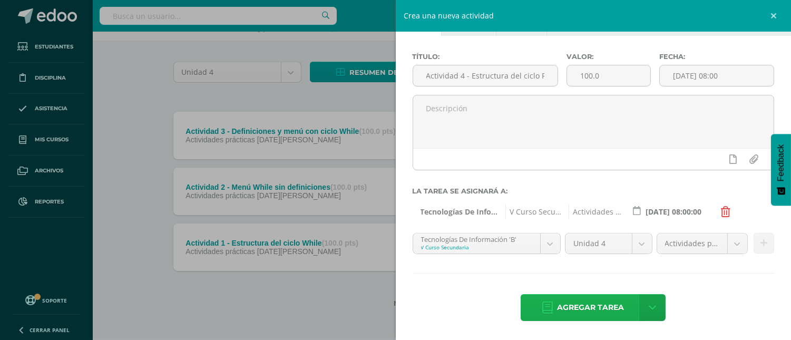
click at [595, 304] on span "Agregar tarea" at bounding box center [590, 307] width 67 height 26
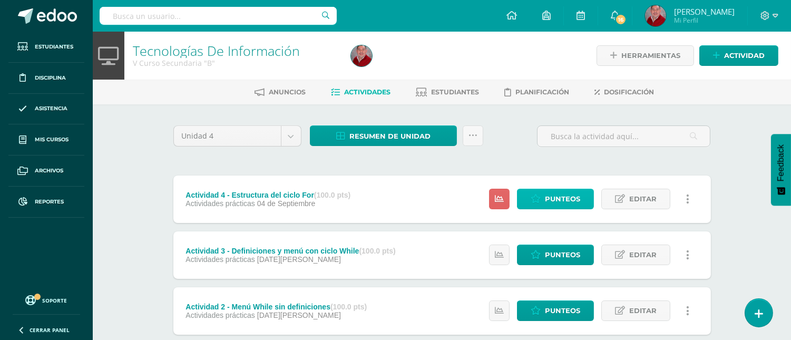
click at [545, 201] on span "Punteos" at bounding box center [562, 198] width 35 height 19
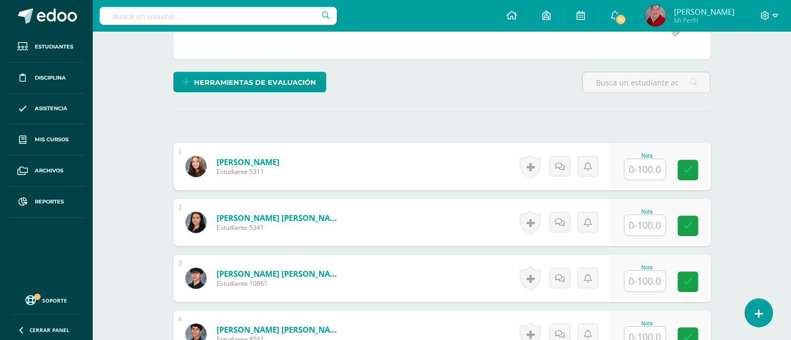
scroll to position [227, 0]
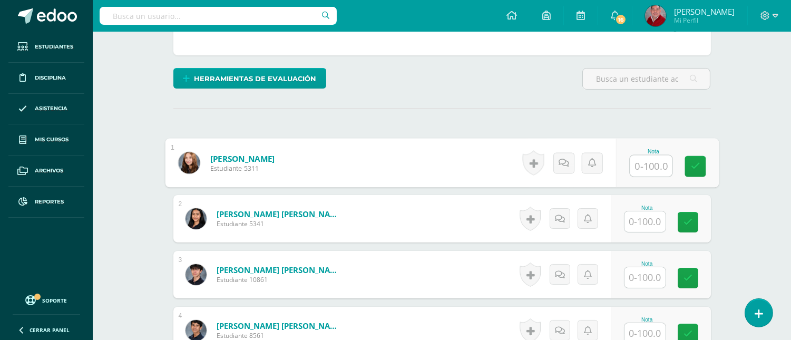
click at [643, 165] on input "text" at bounding box center [651, 165] width 42 height 21
type input "100"
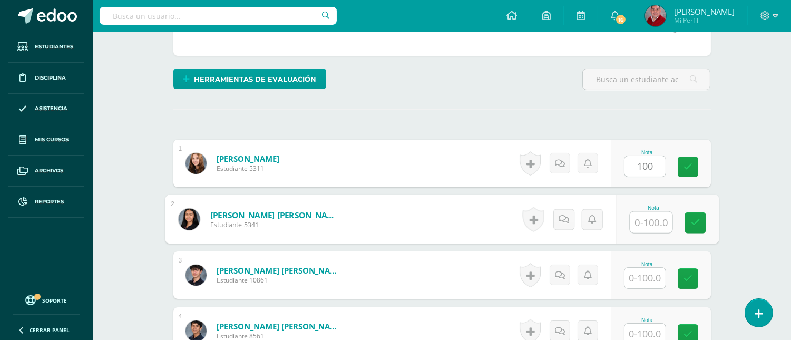
click at [640, 221] on input "text" at bounding box center [651, 222] width 42 height 21
type input "100"
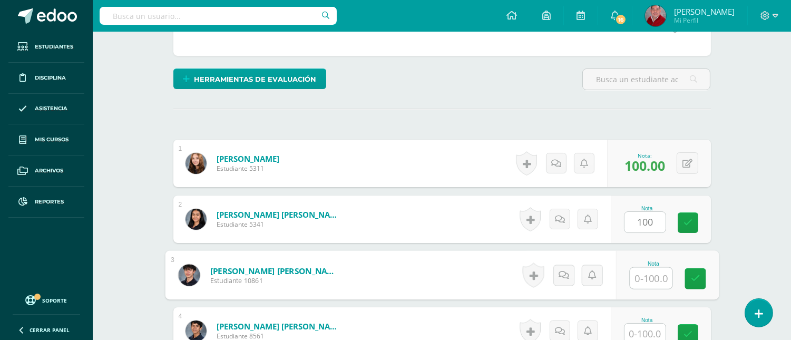
click at [652, 278] on input "text" at bounding box center [651, 278] width 42 height 21
type input "100"
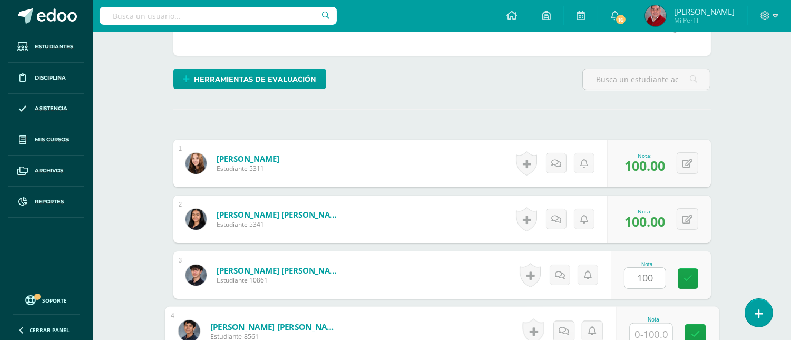
click at [644, 333] on input "text" at bounding box center [651, 333] width 42 height 21
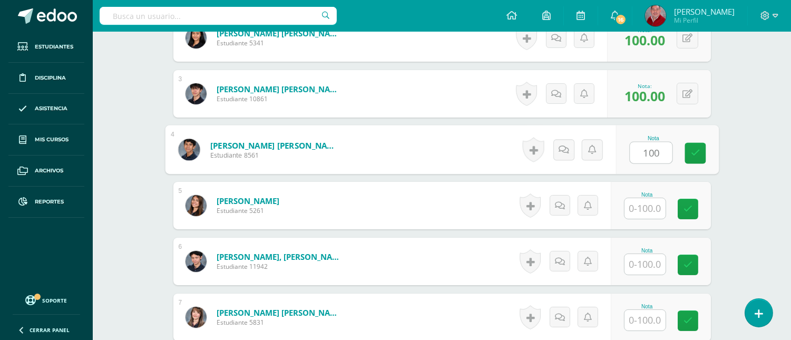
scroll to position [412, 0]
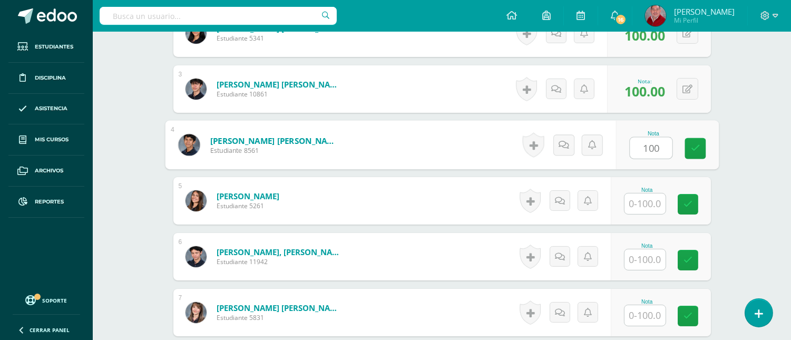
type input "100"
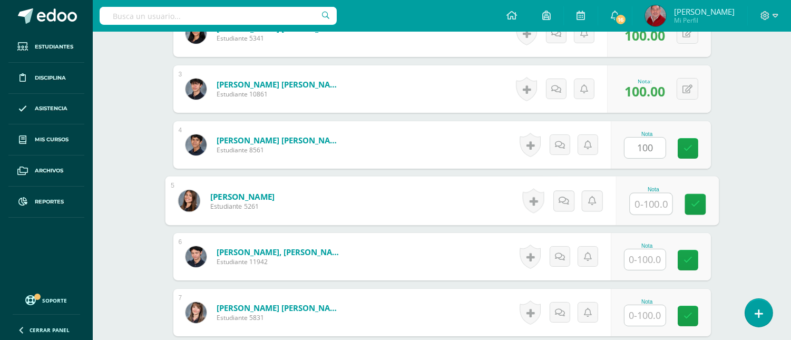
click at [645, 209] on input "text" at bounding box center [651, 203] width 42 height 21
type input "100"
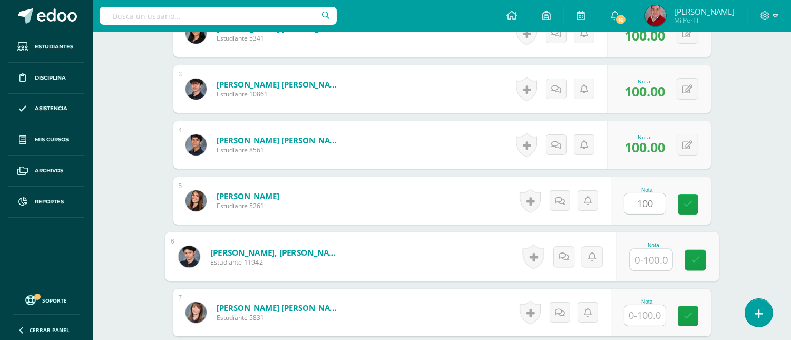
click at [641, 257] on input "text" at bounding box center [651, 259] width 42 height 21
type input "100"
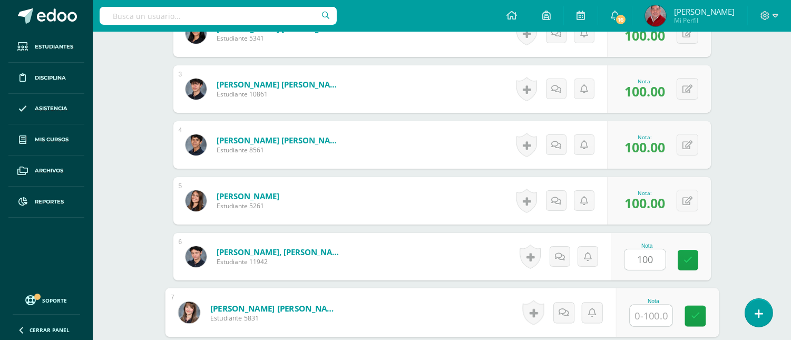
click at [639, 317] on input "text" at bounding box center [651, 315] width 42 height 21
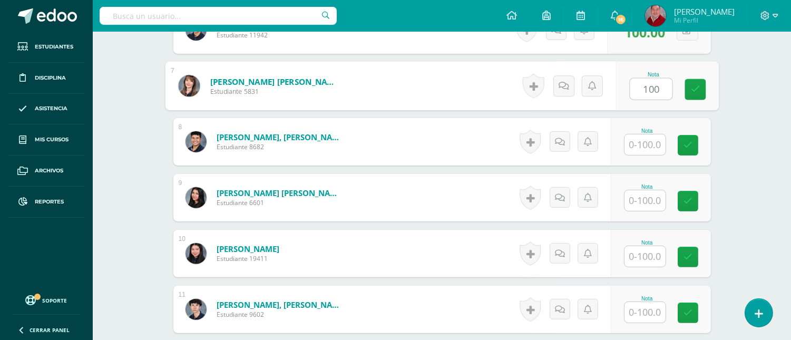
scroll to position [697, 0]
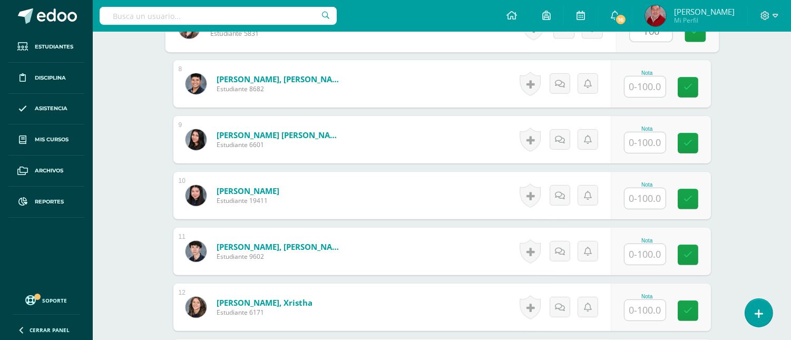
type input "100"
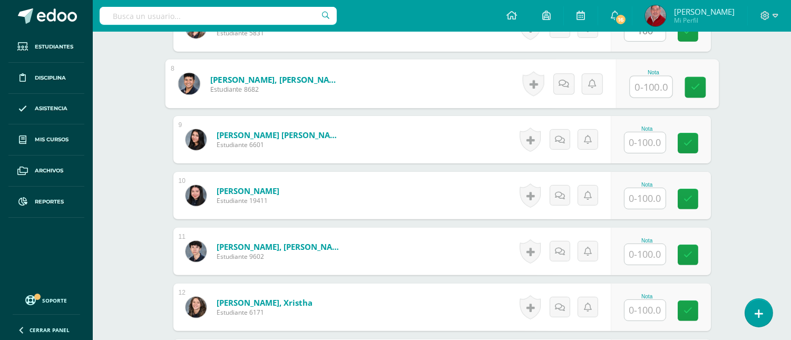
click at [650, 83] on input "text" at bounding box center [651, 86] width 42 height 21
type input "100"
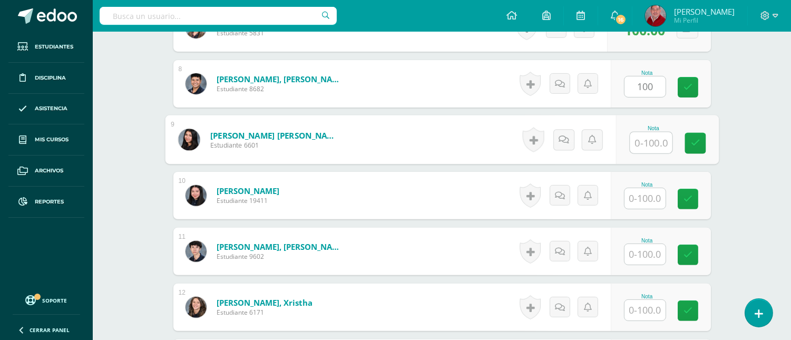
click at [648, 138] on input "text" at bounding box center [651, 142] width 42 height 21
type input "100"
click at [642, 200] on input "text" at bounding box center [644, 198] width 41 height 21
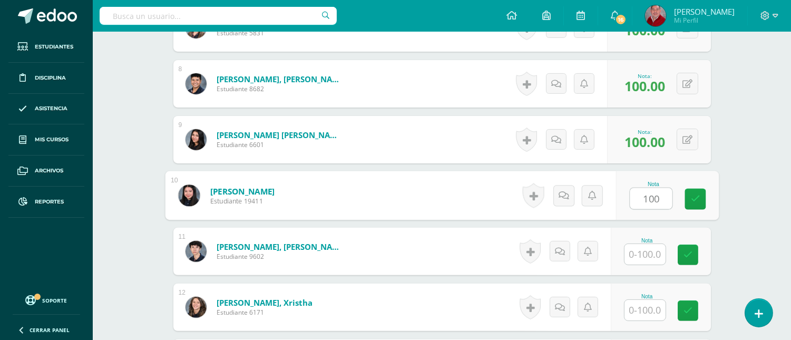
type input "100"
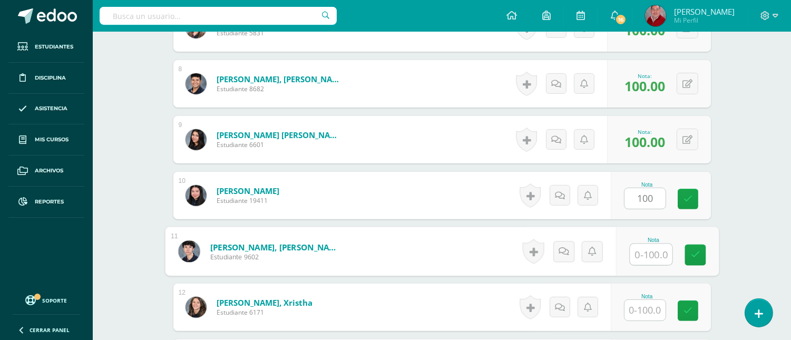
click at [643, 254] on input "text" at bounding box center [651, 254] width 42 height 21
type input "100"
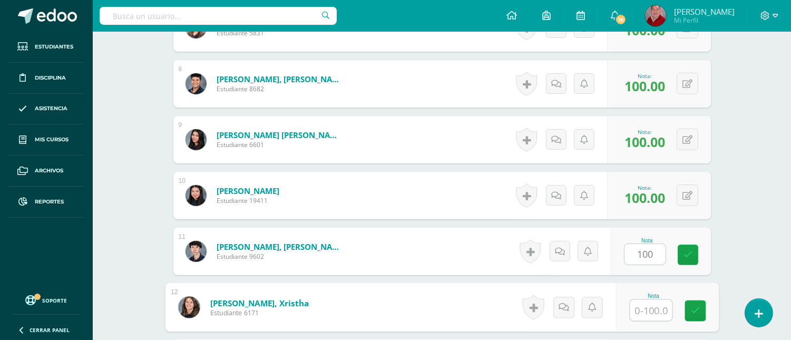
click at [638, 311] on input "text" at bounding box center [651, 310] width 42 height 21
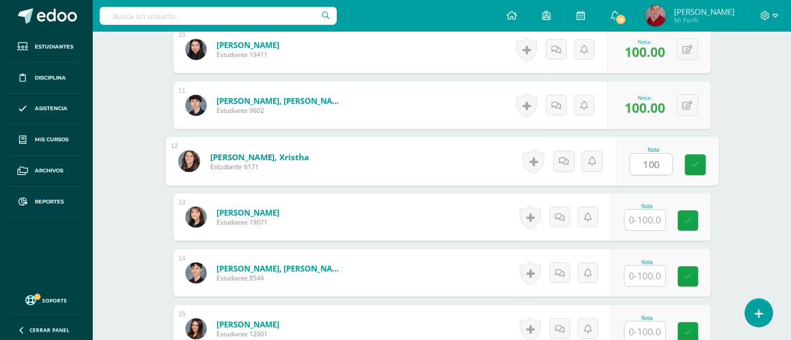
scroll to position [858, 0]
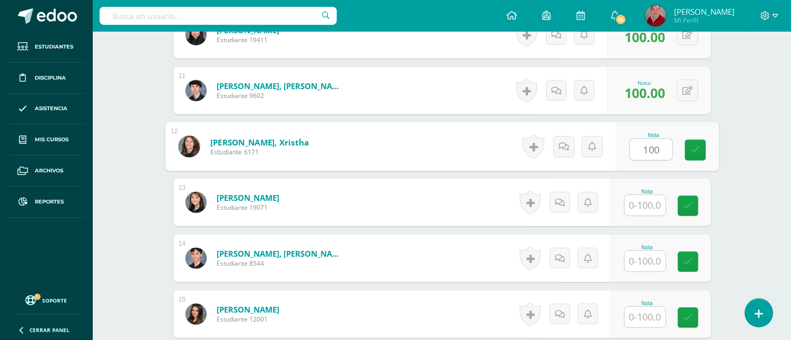
type input "100"
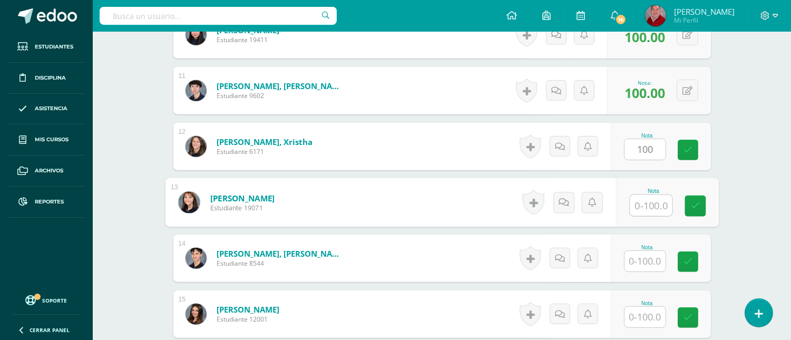
click at [642, 206] on input "text" at bounding box center [651, 205] width 42 height 21
type input "100"
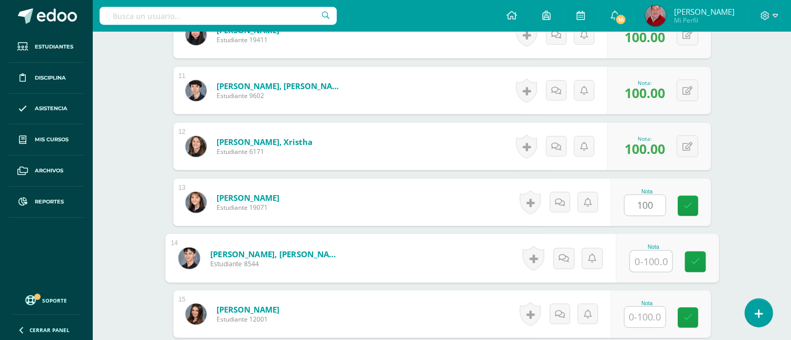
click at [643, 265] on input "text" at bounding box center [651, 261] width 42 height 21
type input "100"
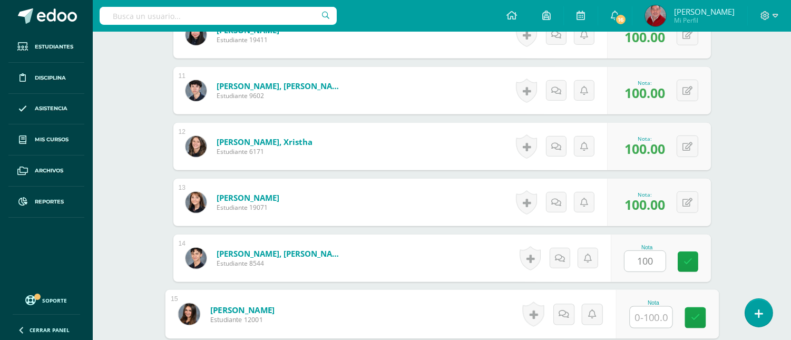
click at [648, 318] on input "text" at bounding box center [651, 317] width 42 height 21
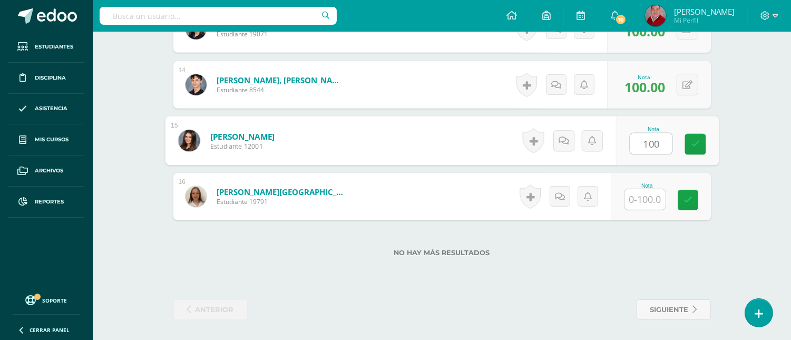
type input "100"
click at [641, 197] on input "text" at bounding box center [644, 199] width 41 height 21
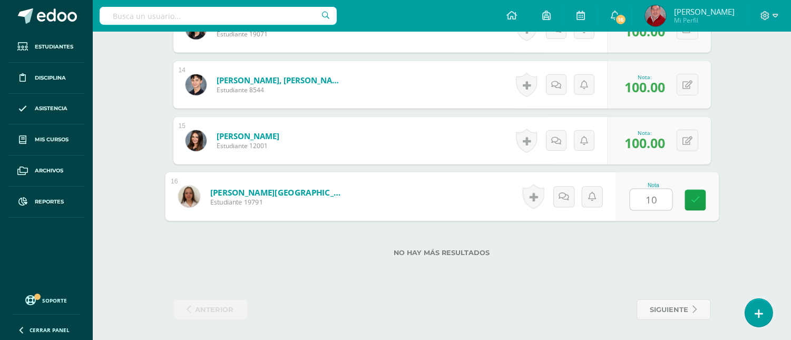
type input "100"
click at [691, 199] on icon at bounding box center [694, 199] width 9 height 9
